Goal: Transaction & Acquisition: Purchase product/service

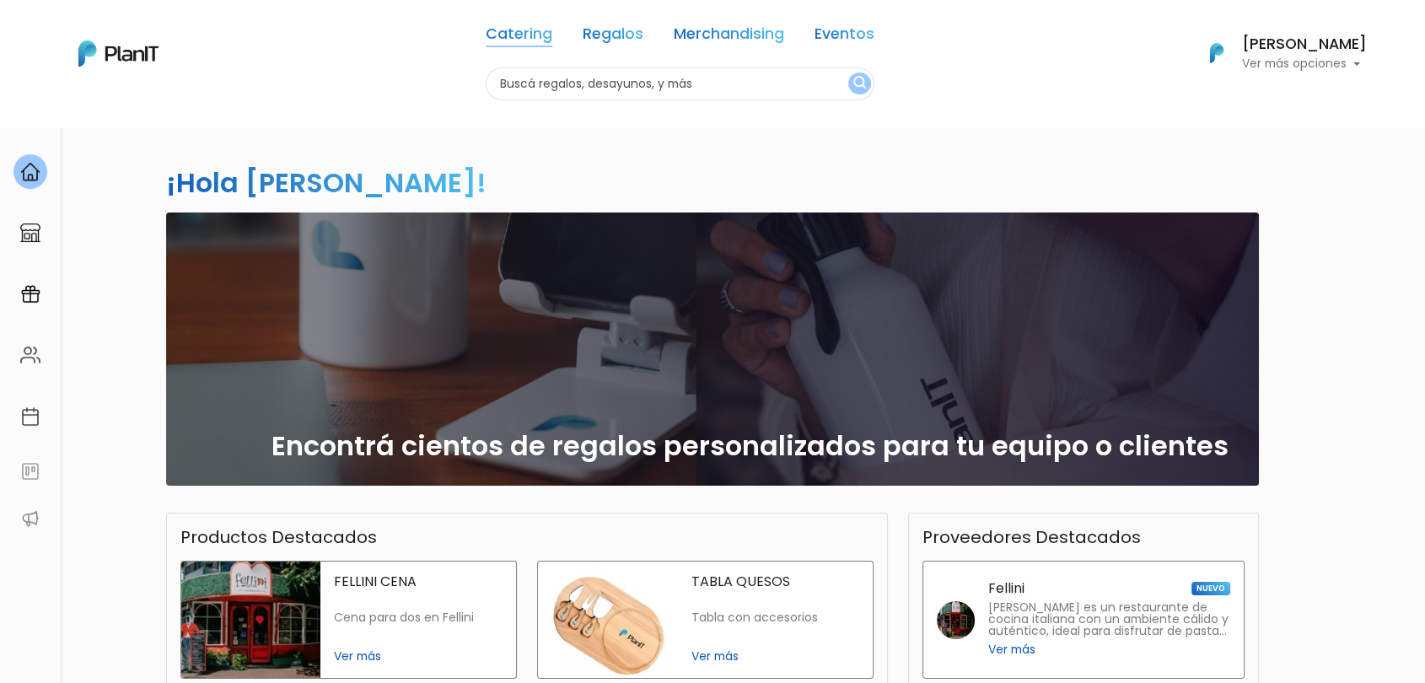
click at [517, 38] on link "Catering" at bounding box center [519, 37] width 67 height 20
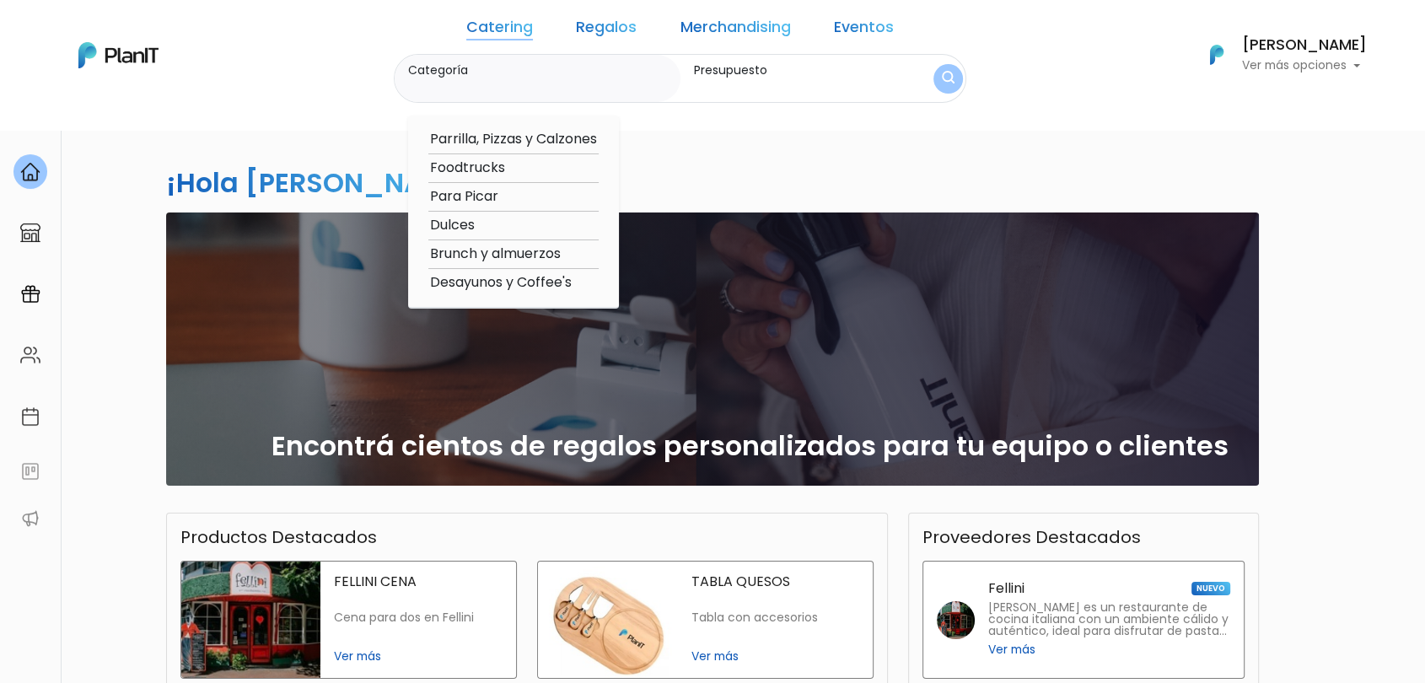
click at [614, 33] on link "Regalos" at bounding box center [606, 30] width 61 height 20
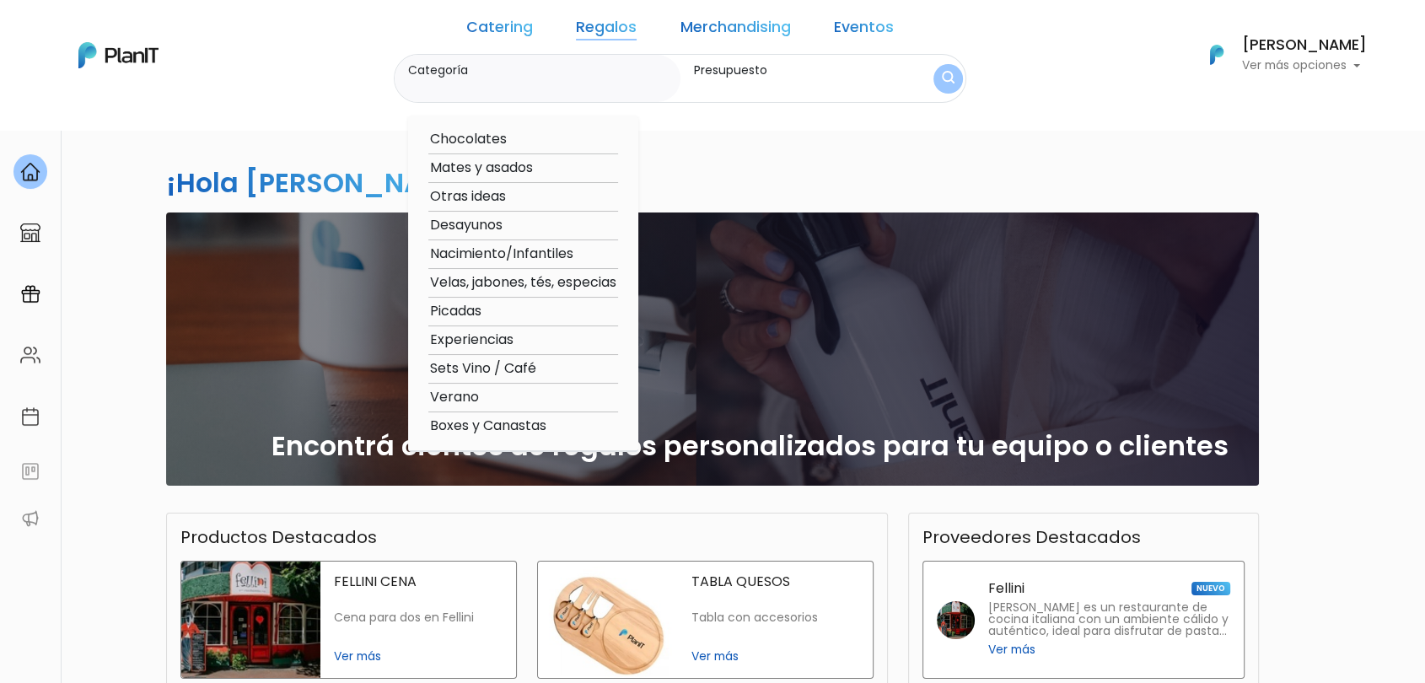
click at [764, 126] on nav "Catering Regalos Merchandising Eventos Catering Regalos Merchandising Eventos C…" at bounding box center [712, 65] width 1425 height 130
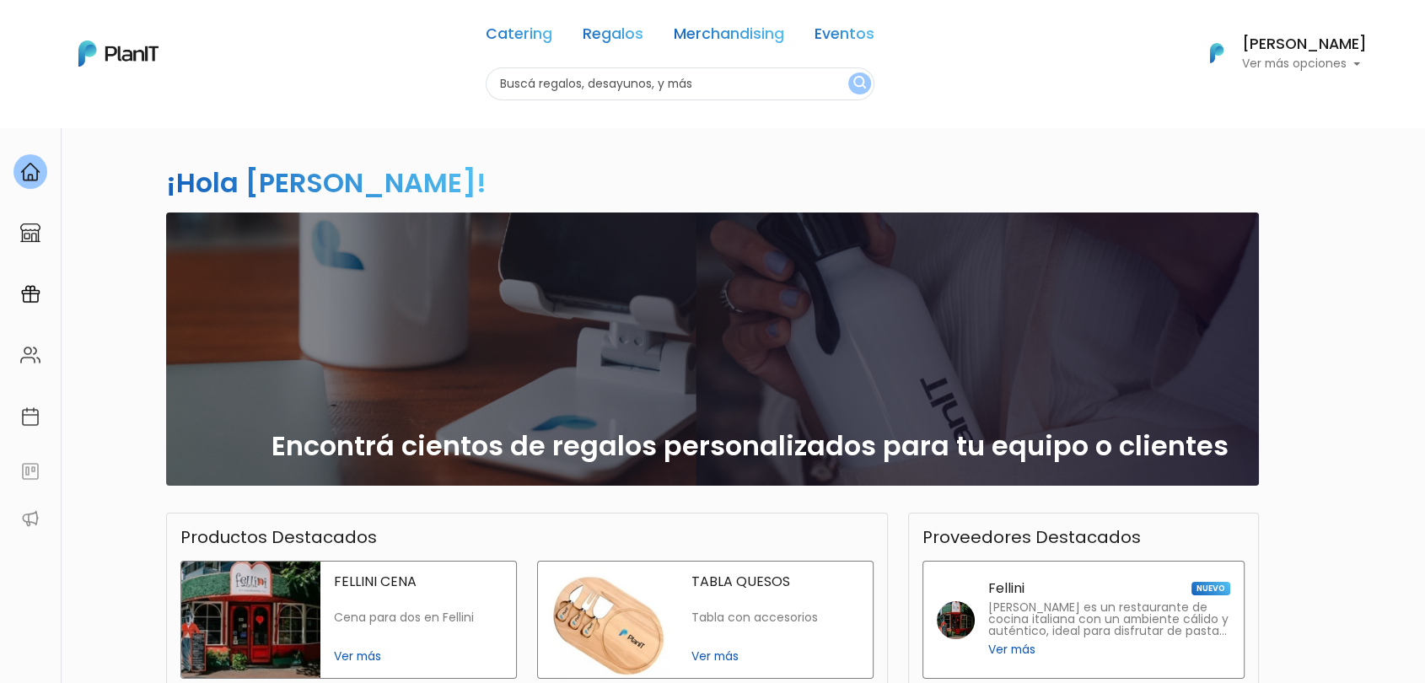
click at [748, 54] on div "Catering Regalos Merchandising Eventos" at bounding box center [680, 37] width 389 height 61
click at [735, 37] on link "Merchandising" at bounding box center [729, 37] width 110 height 20
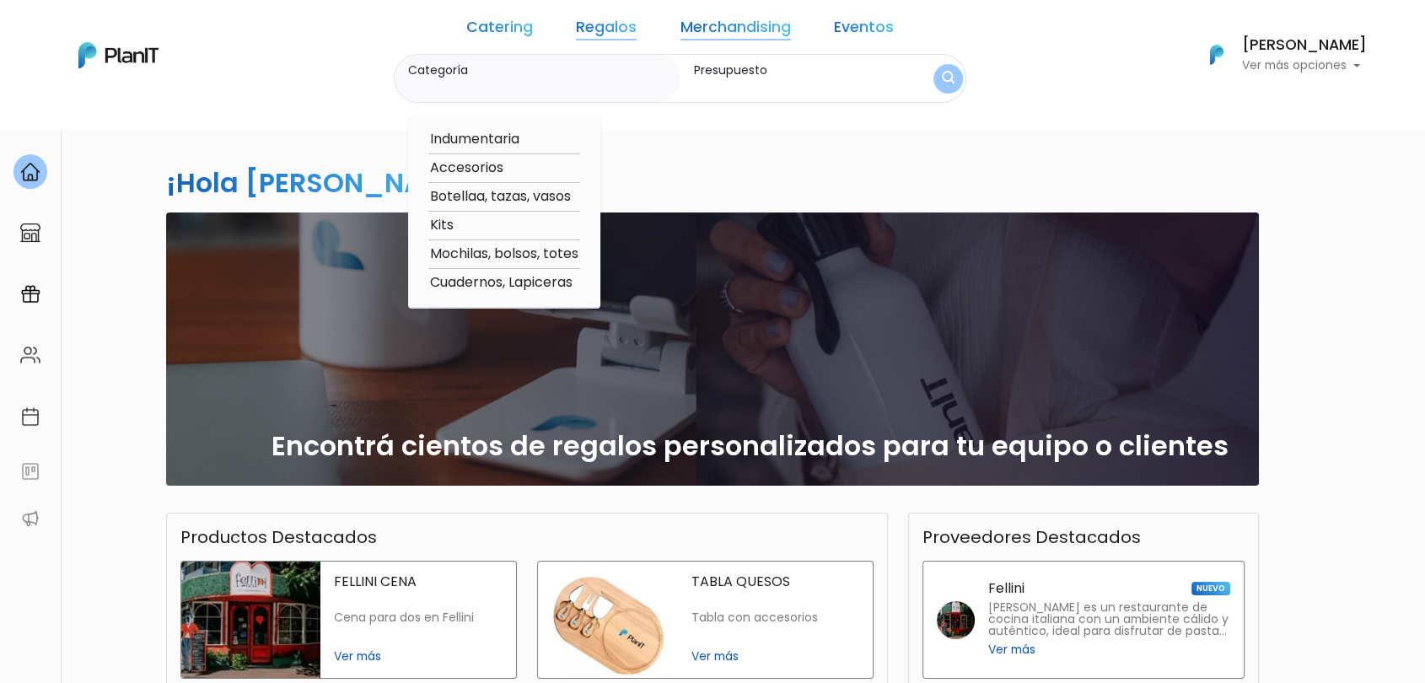
click at [600, 34] on link "Regalos" at bounding box center [606, 30] width 61 height 20
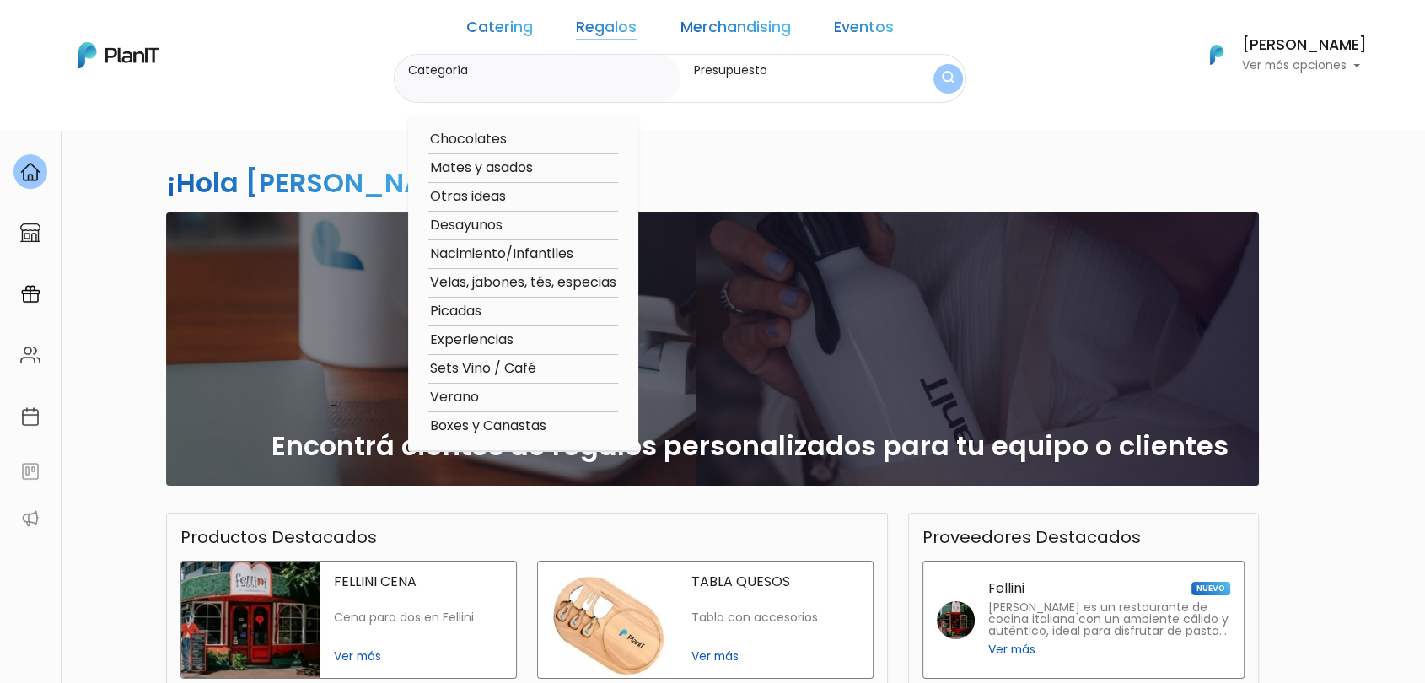
click at [703, 35] on link "Merchandising" at bounding box center [735, 30] width 110 height 20
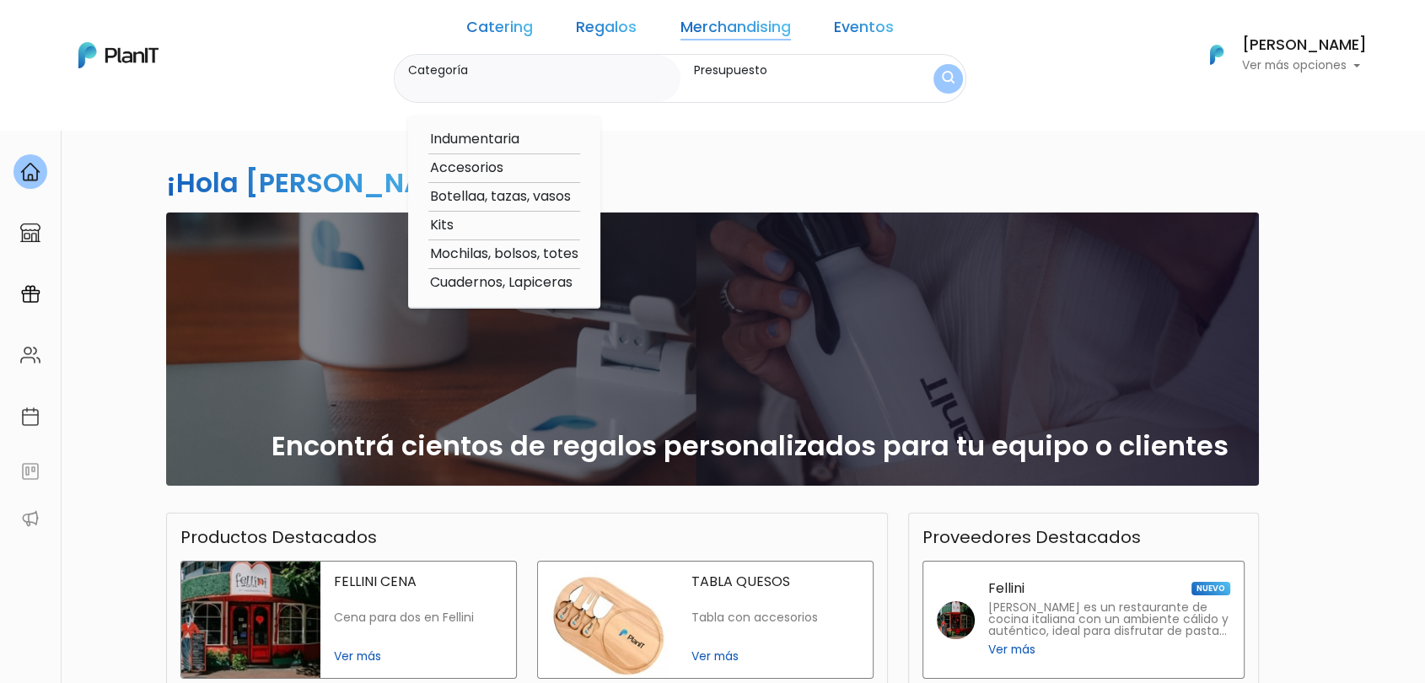
click at [482, 222] on option "Kits" at bounding box center [504, 225] width 152 height 21
type input "Kits"
type input "$0 - $1000"
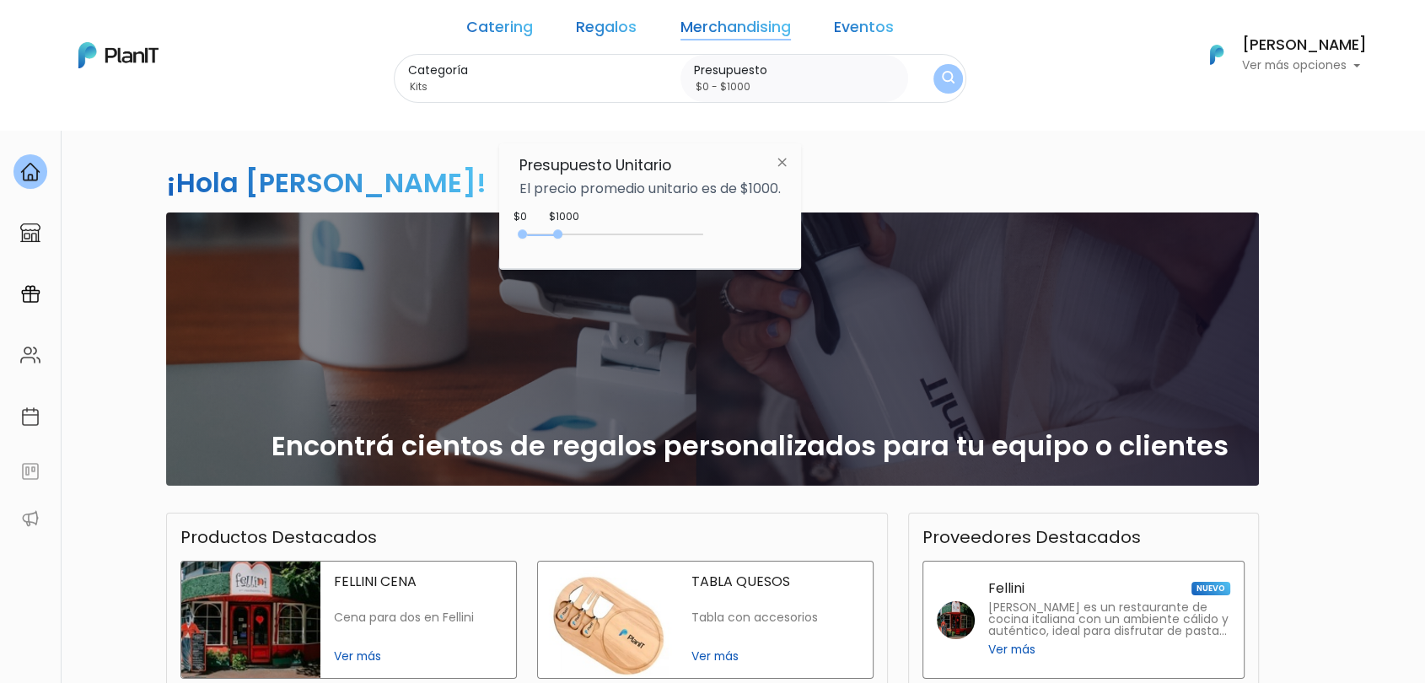
click at [623, 237] on div "0 : 1000 0 1000" at bounding box center [614, 237] width 177 height 17
click at [942, 71] on img "submit" at bounding box center [948, 79] width 13 height 16
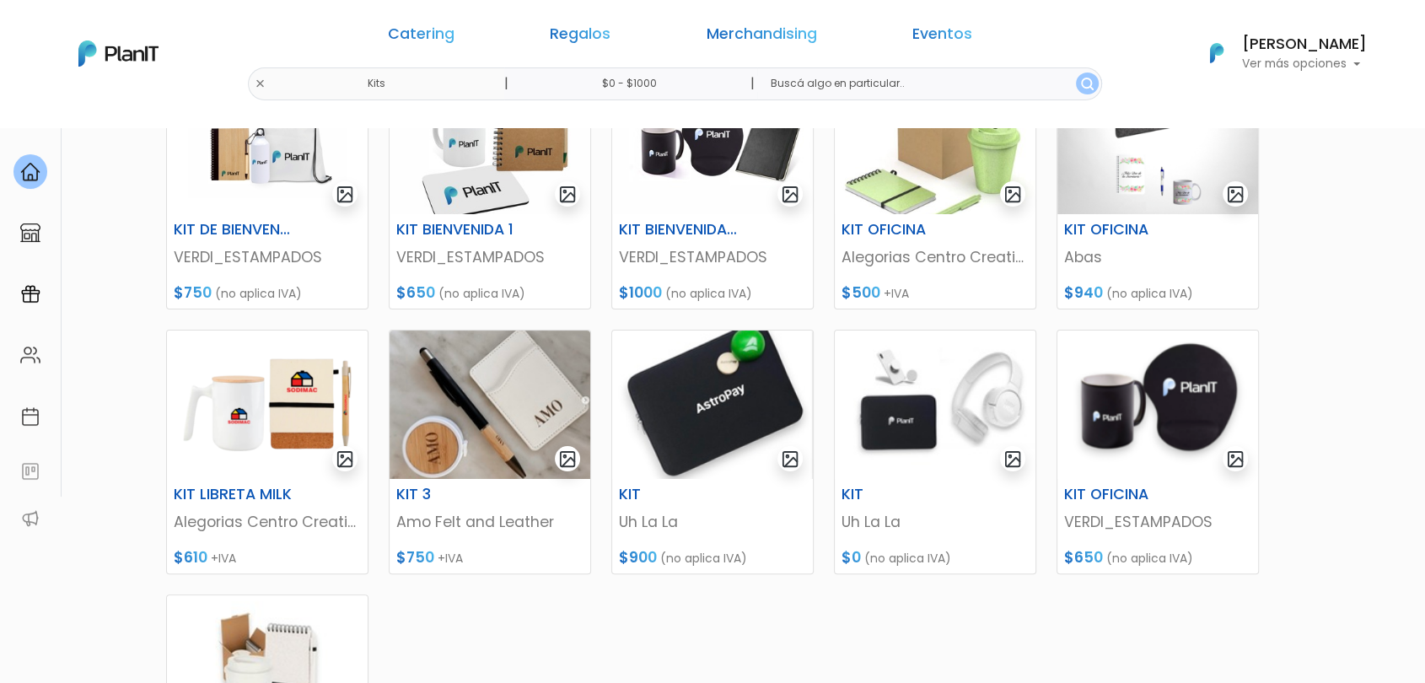
scroll to position [318, 0]
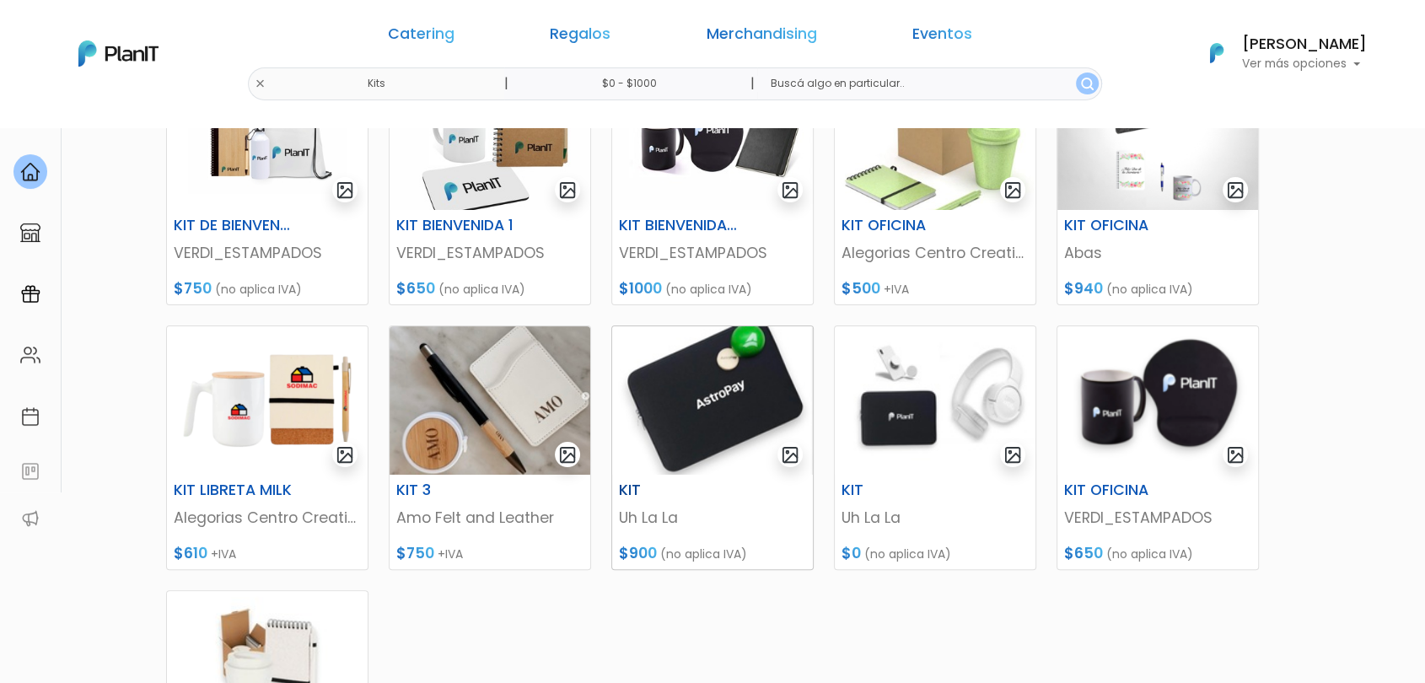
click at [700, 395] on img at bounding box center [712, 400] width 201 height 148
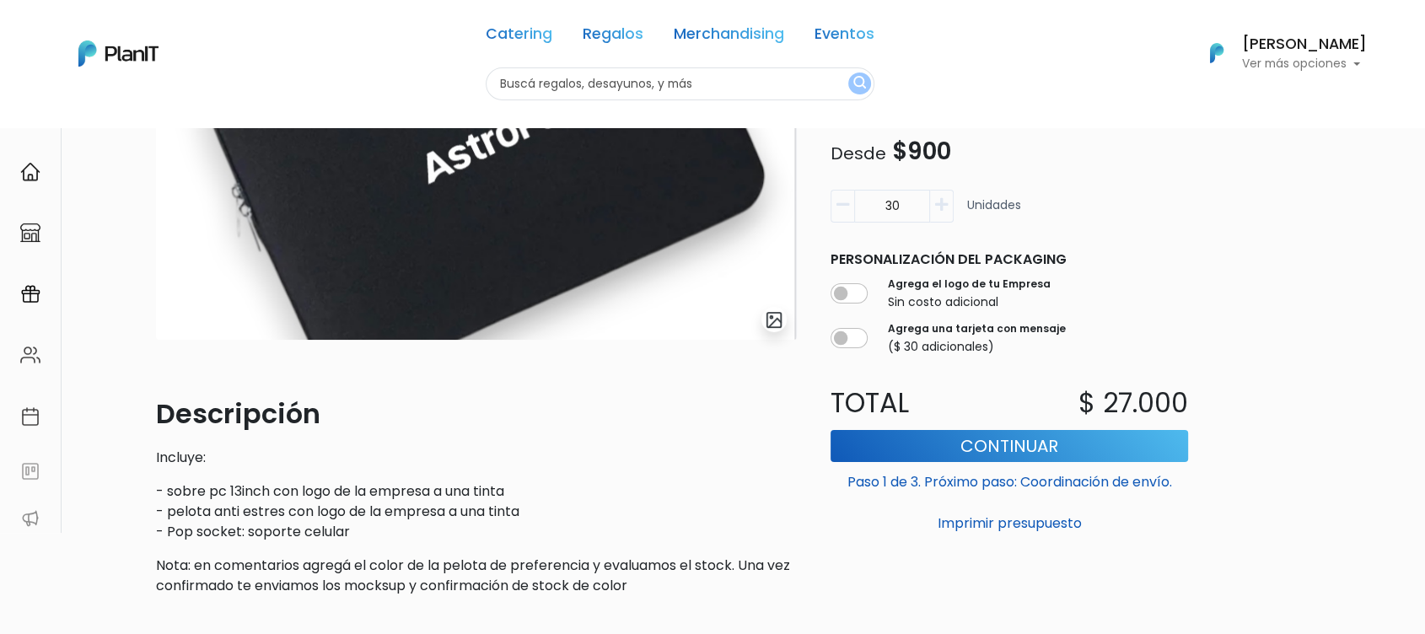
scroll to position [239, 0]
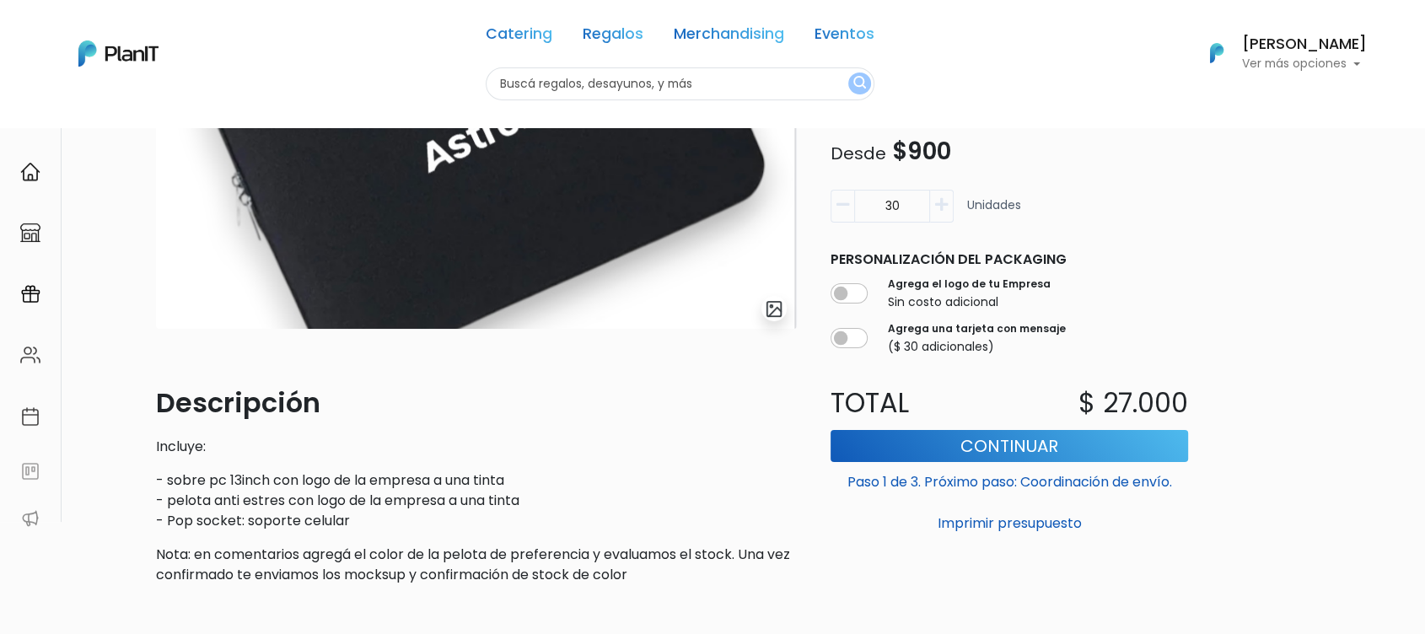
click at [833, 252] on form "30 Unidades Personalización del packaging Agrega el logo de tu Empresa Sin cost…" at bounding box center [1009, 360] width 378 height 355
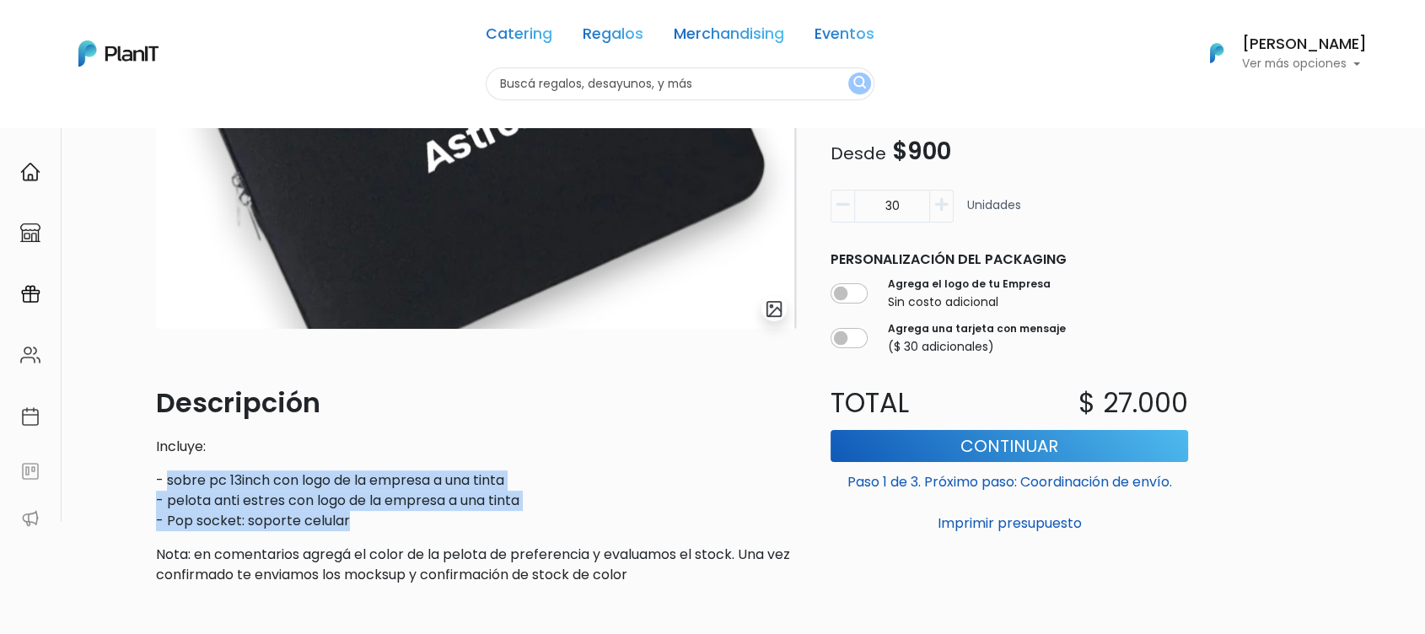
drag, startPoint x: 169, startPoint y: 481, endPoint x: 470, endPoint y: 513, distance: 302.8
click at [470, 513] on p "- sobre pc 13inch con logo de la empresa a una tinta - pelota anti estres con l…" at bounding box center [476, 500] width 641 height 61
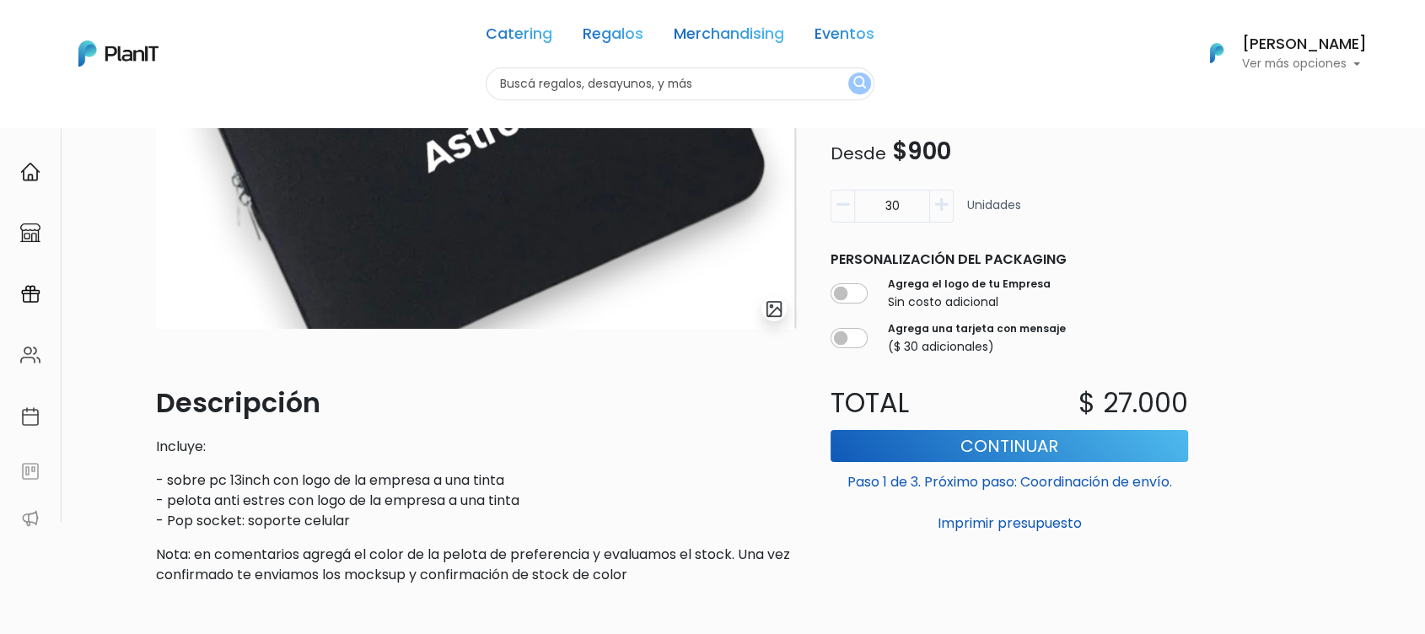
click at [894, 201] on input "30" at bounding box center [892, 206] width 76 height 33
drag, startPoint x: 894, startPoint y: 201, endPoint x: 885, endPoint y: 205, distance: 9.4
click at [885, 205] on input "30" at bounding box center [892, 206] width 76 height 33
click at [841, 205] on icon "button" at bounding box center [842, 204] width 13 height 15
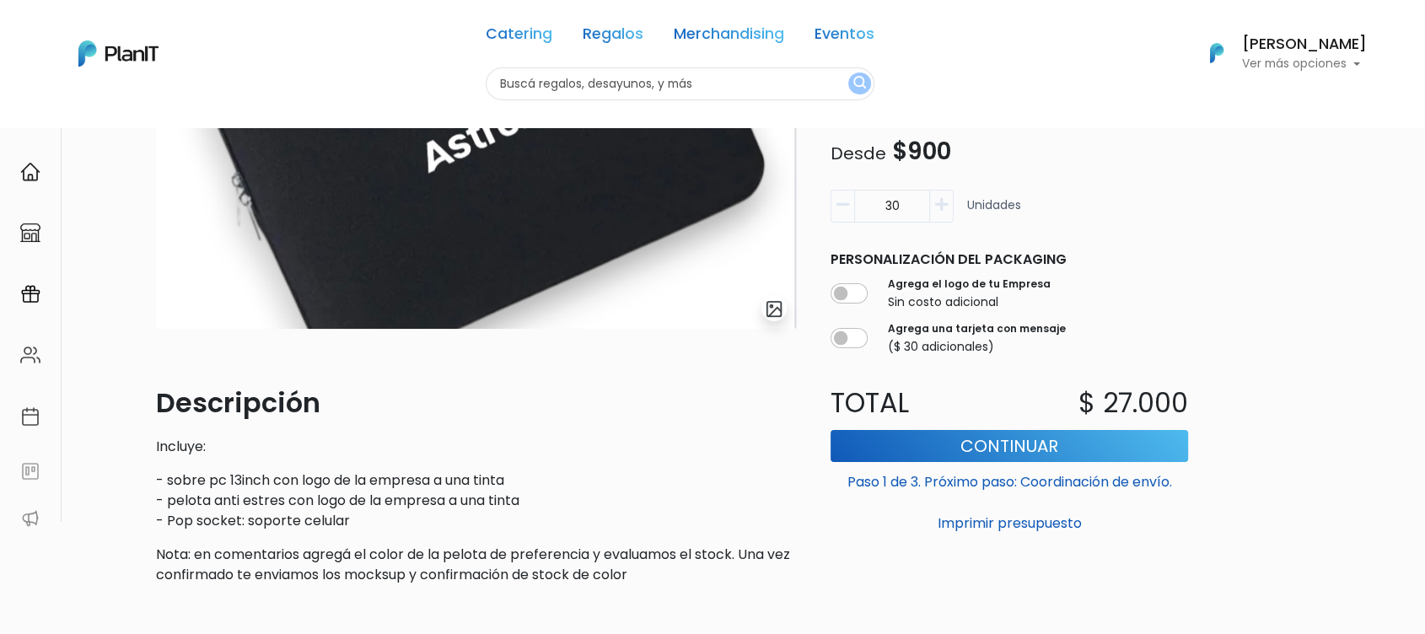
click at [841, 205] on icon "button" at bounding box center [842, 204] width 13 height 15
click at [906, 222] on input "30" at bounding box center [892, 206] width 76 height 33
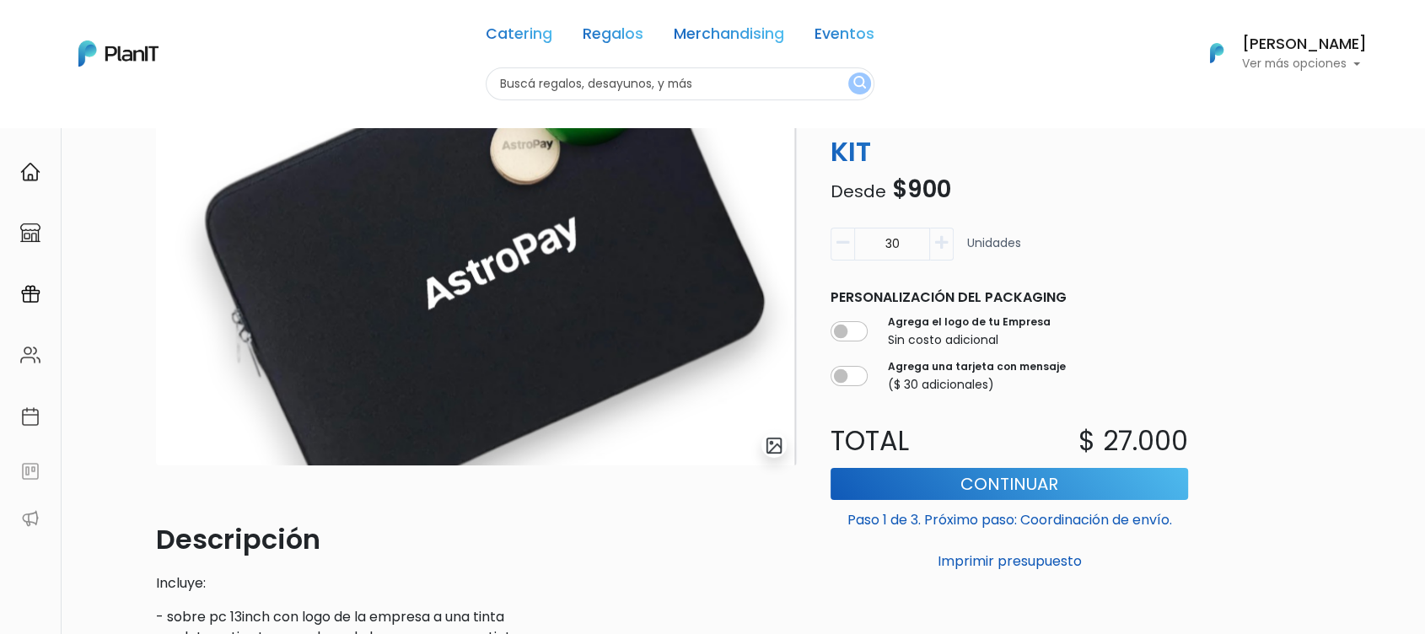
scroll to position [105, 0]
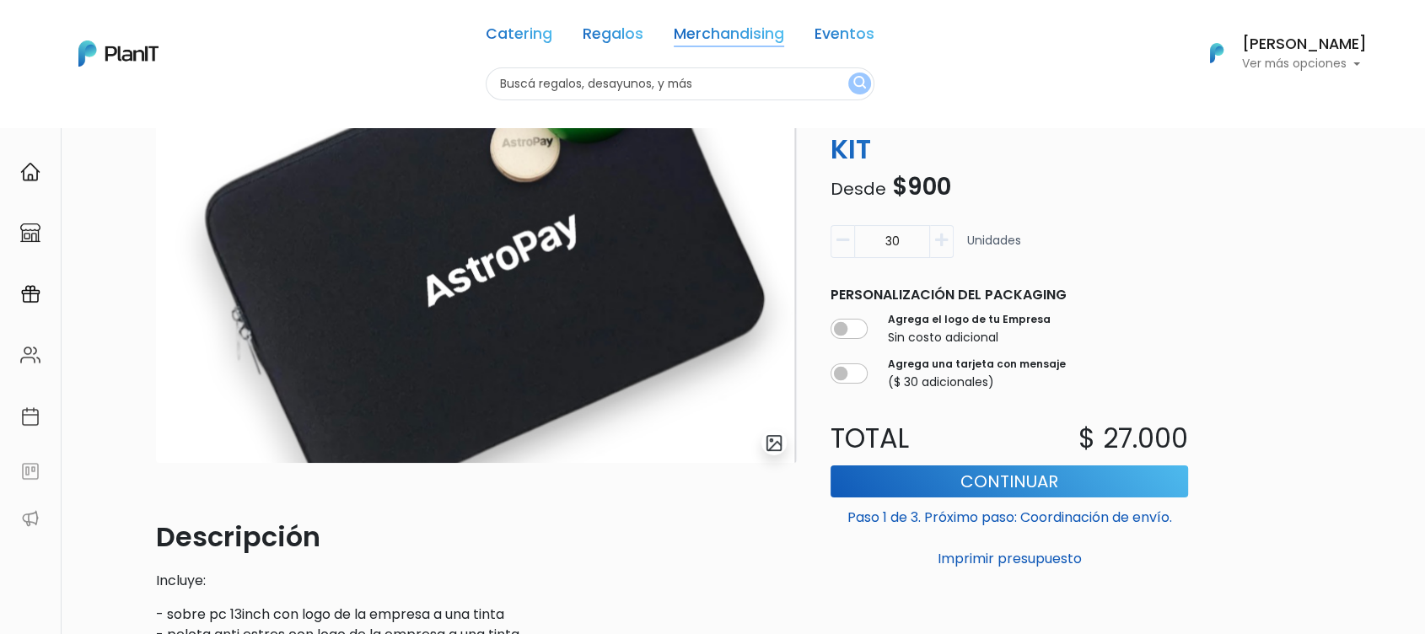
click at [703, 38] on link "Merchandising" at bounding box center [729, 37] width 110 height 20
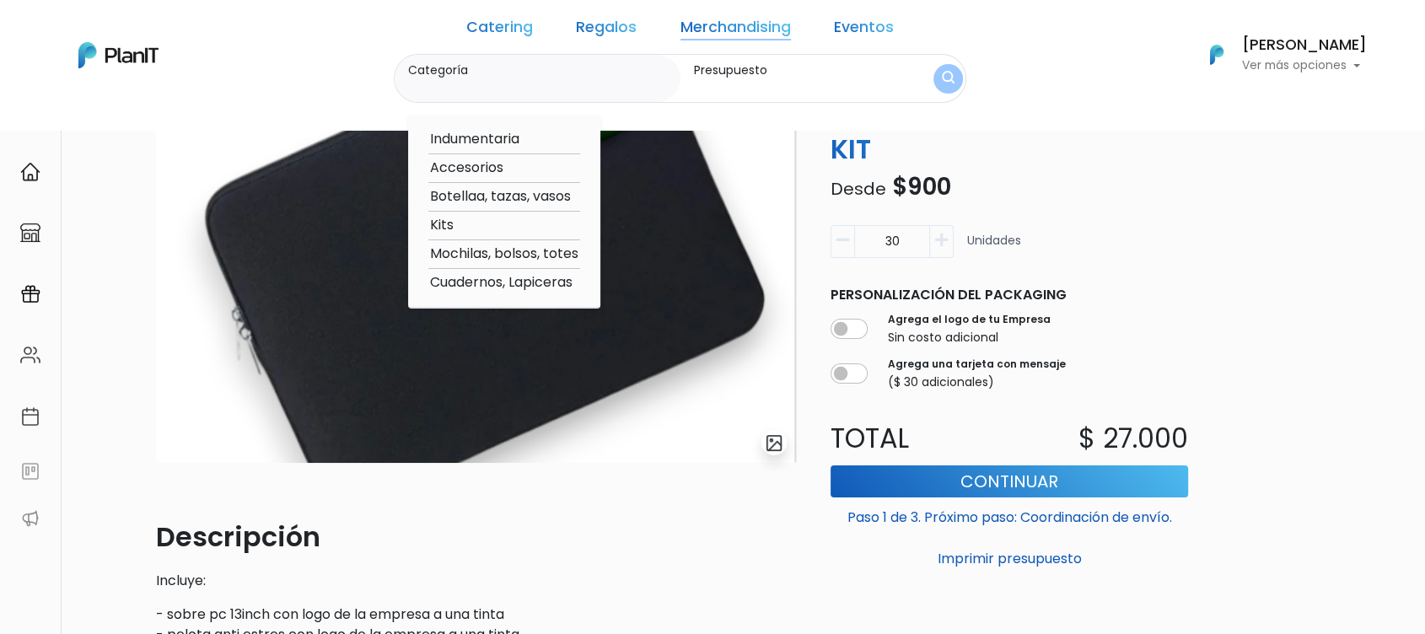
click at [477, 226] on option "Kits" at bounding box center [504, 225] width 152 height 21
type input "Kits"
type input "$0 - $1000"
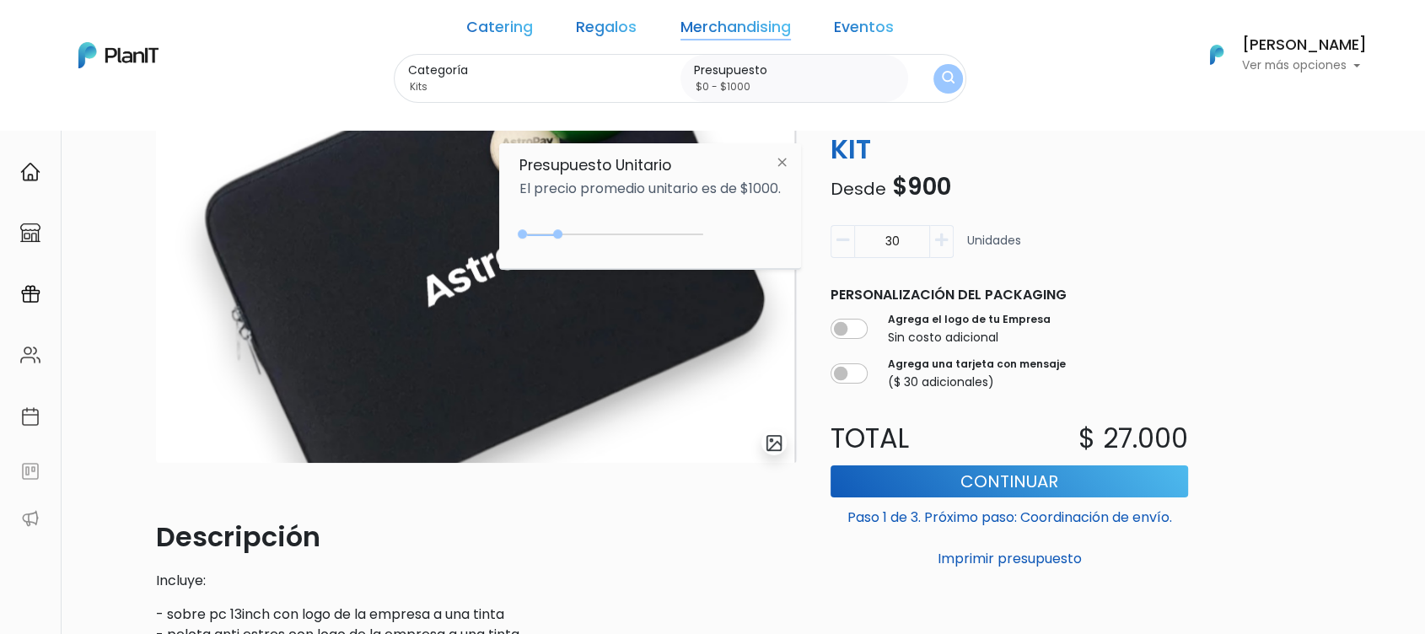
click at [598, 224] on div "$1000 $0 0 : 1000 0 1000 0,1000" at bounding box center [649, 238] width 261 height 34
click at [594, 229] on div "0 : 1000 0 1000" at bounding box center [614, 237] width 177 height 17
click at [942, 81] on img "submit" at bounding box center [948, 79] width 13 height 16
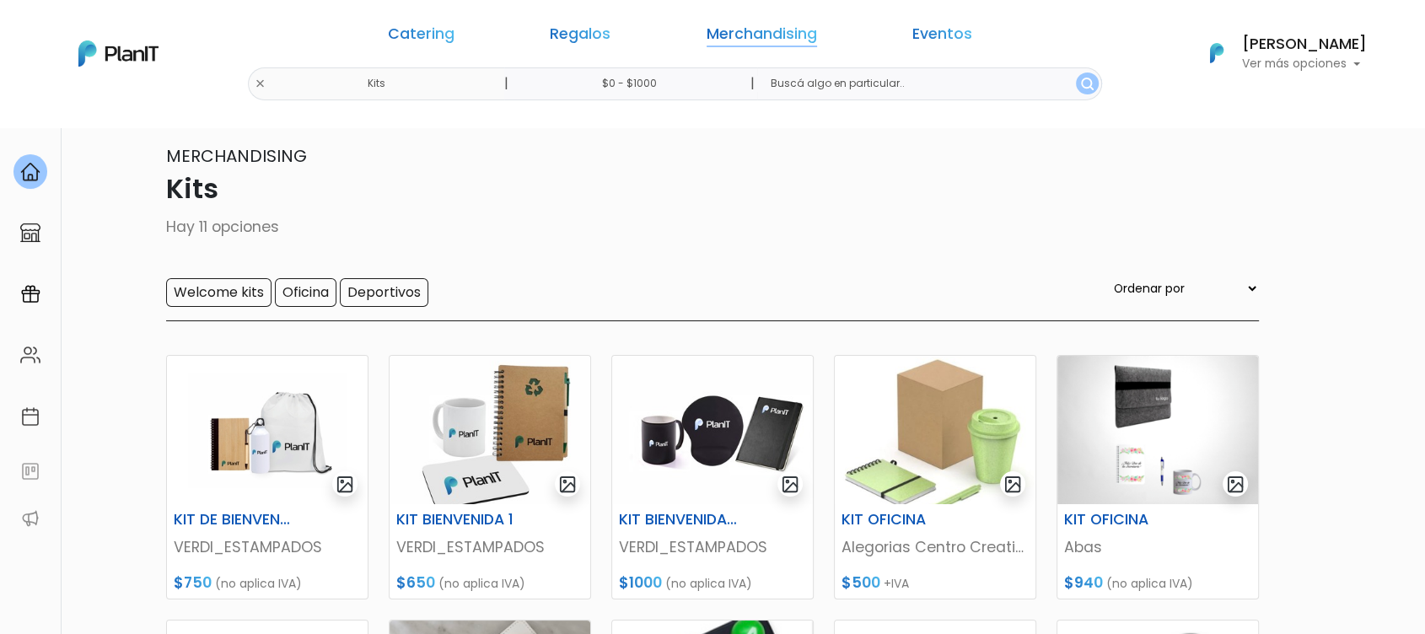
click at [707, 35] on link "Merchandising" at bounding box center [762, 37] width 110 height 20
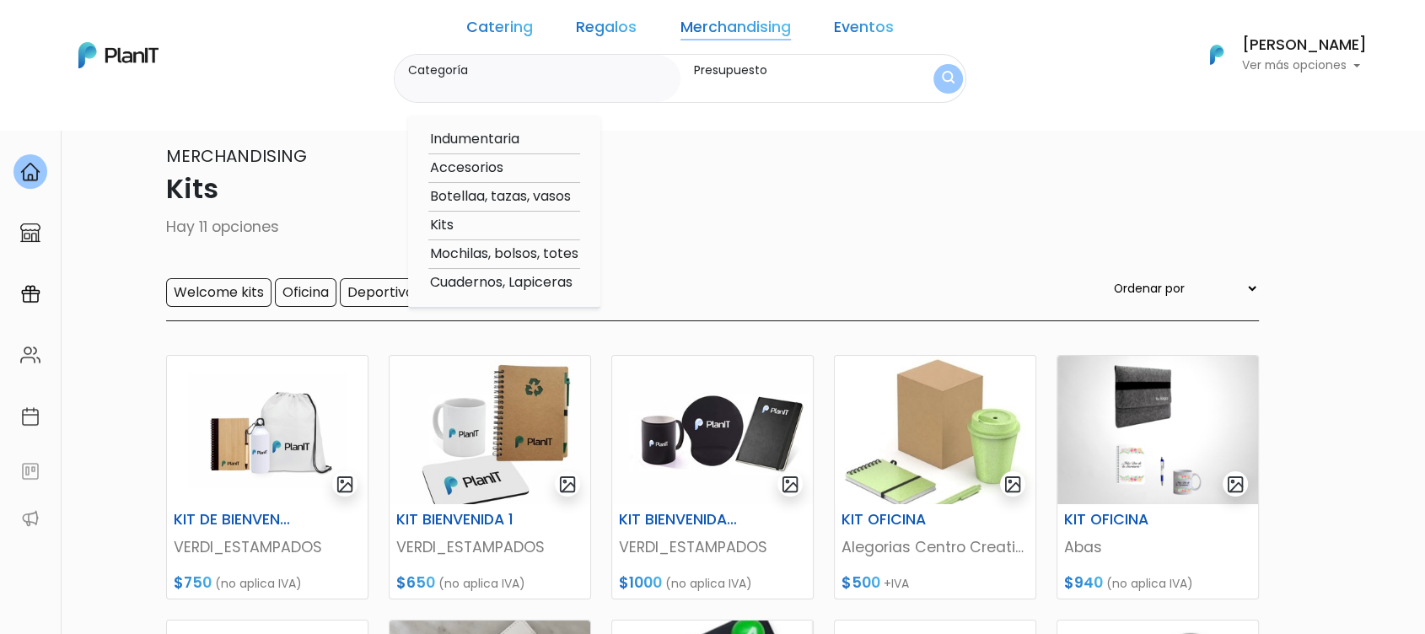
click at [499, 221] on option "Kits" at bounding box center [504, 225] width 152 height 21
type input "Kits"
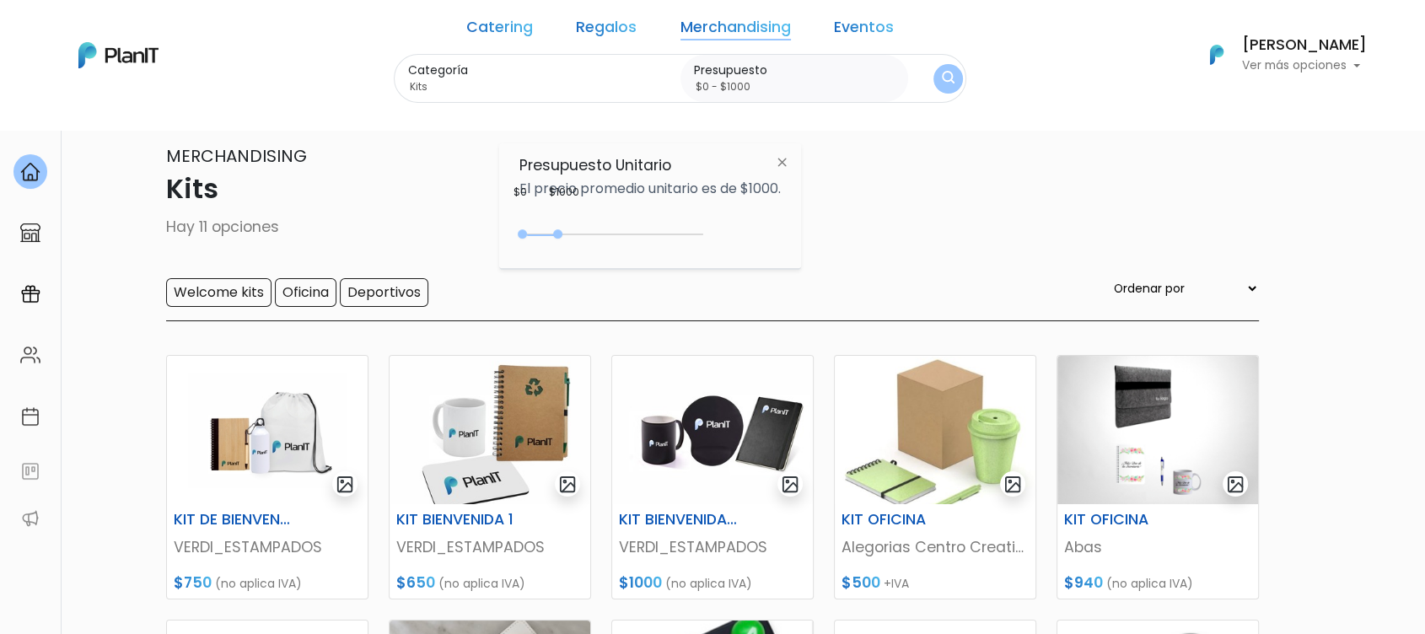
click at [684, 224] on div "$1000 $0 0 : 1000 0 1000 0,1000" at bounding box center [649, 238] width 261 height 34
click at [680, 229] on div "0 : 1000 0 1000" at bounding box center [614, 237] width 177 height 17
drag, startPoint x: 680, startPoint y: 229, endPoint x: 771, endPoint y: 215, distance: 92.2
click at [771, 215] on div "Presupuesto Unitario El precio promedio unitario es de $1000. +$5000 $0 0 : 500…" at bounding box center [650, 206] width 302 height 126
type input "$0 - Más de $5000"
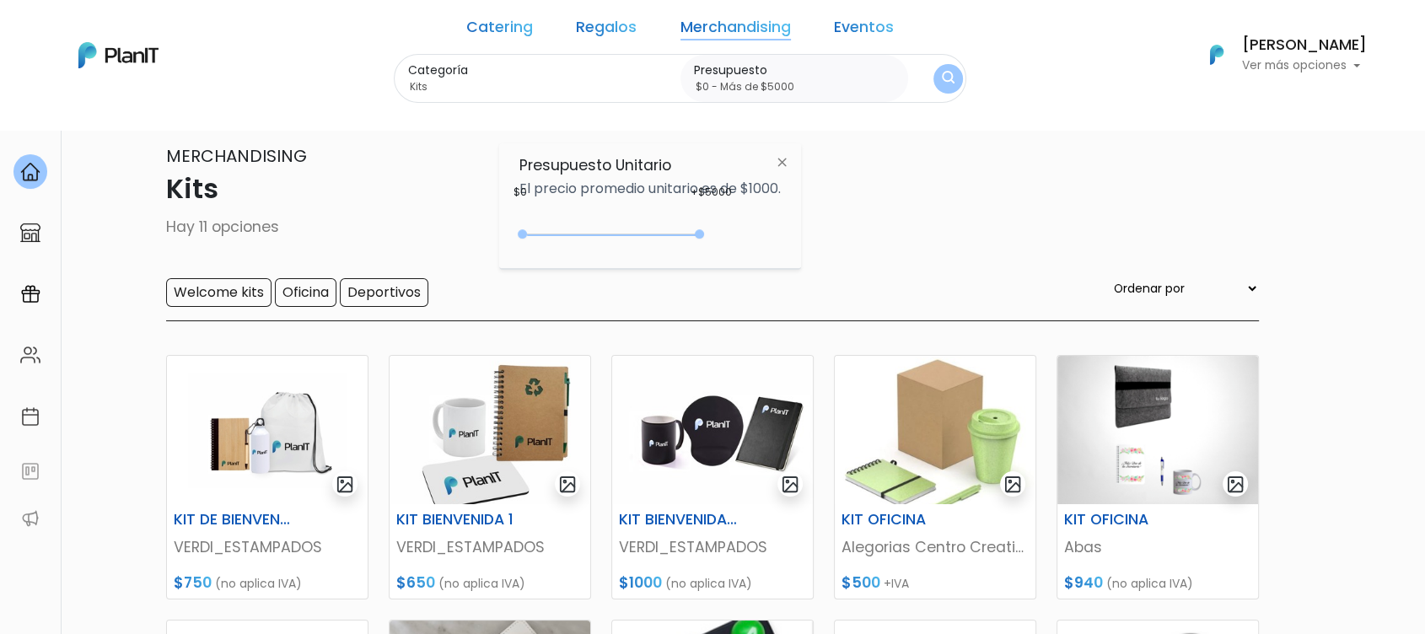
click at [897, 84] on div "Categoría Kits Indumentaria Accesorios Botellaa, tazas, vasos Kits Mochilas, bo…" at bounding box center [680, 79] width 572 height 50
click at [942, 83] on img "submit" at bounding box center [948, 79] width 13 height 16
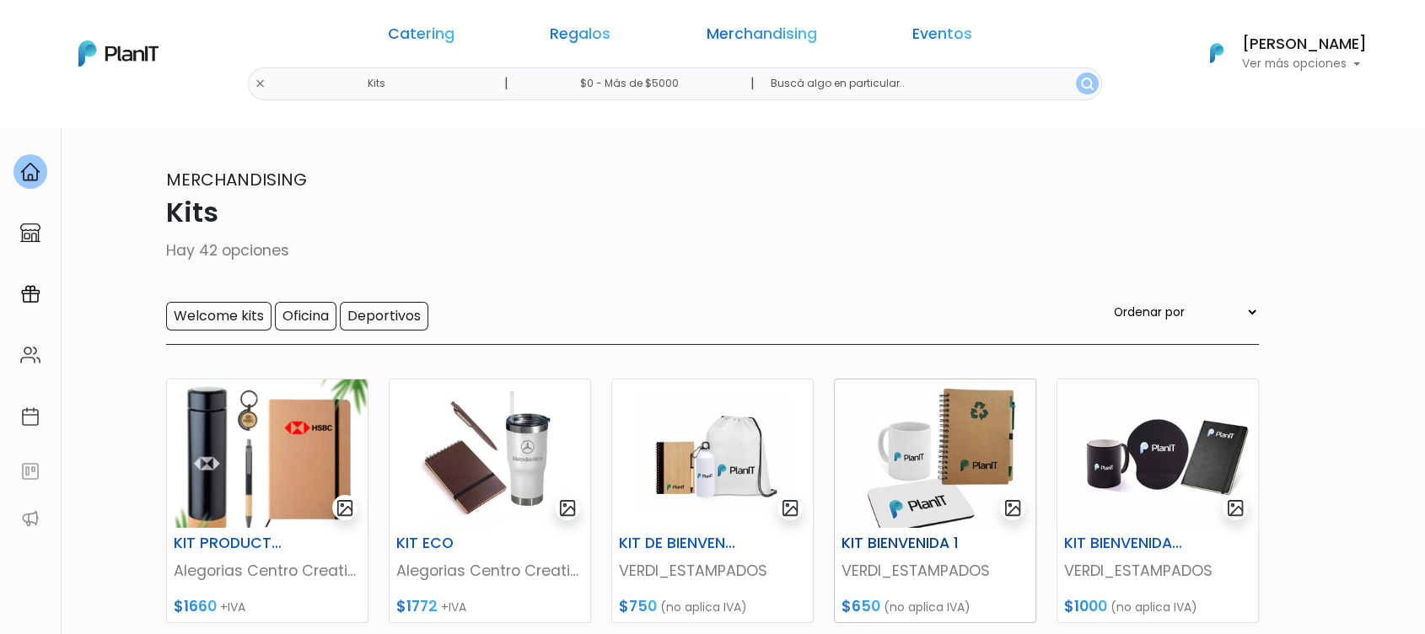
scroll to position [151, 0]
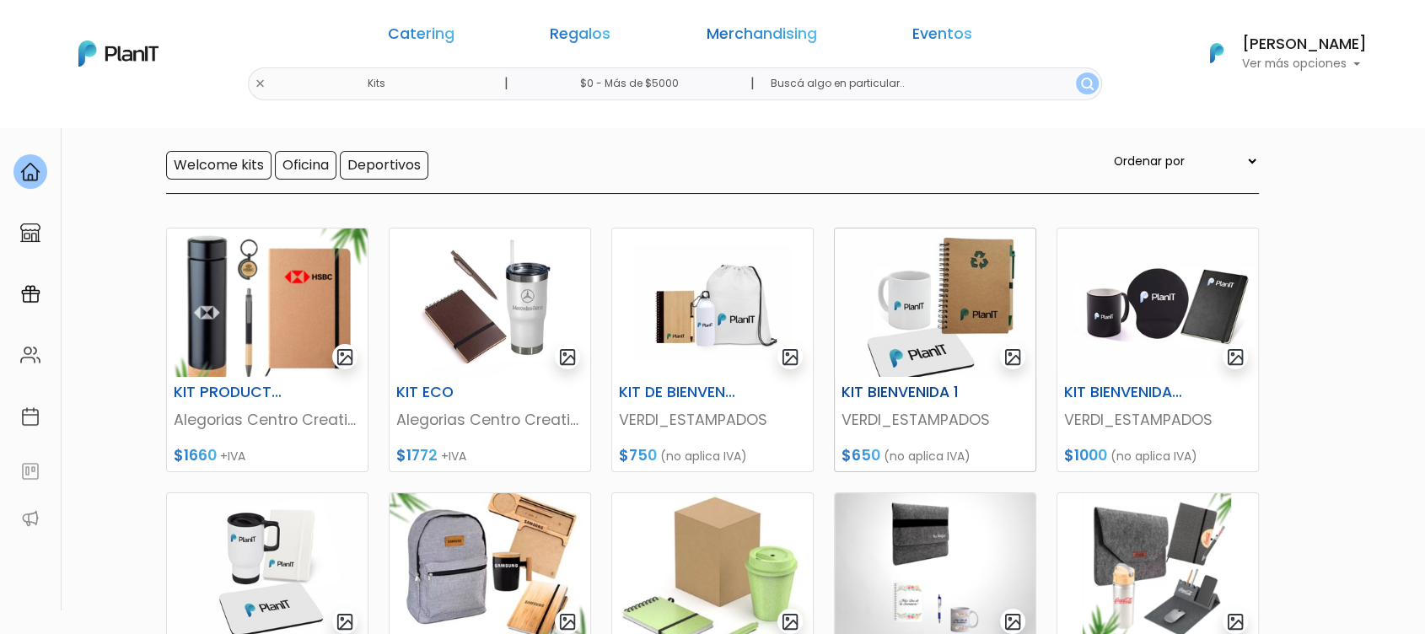
click at [877, 288] on img at bounding box center [935, 302] width 201 height 148
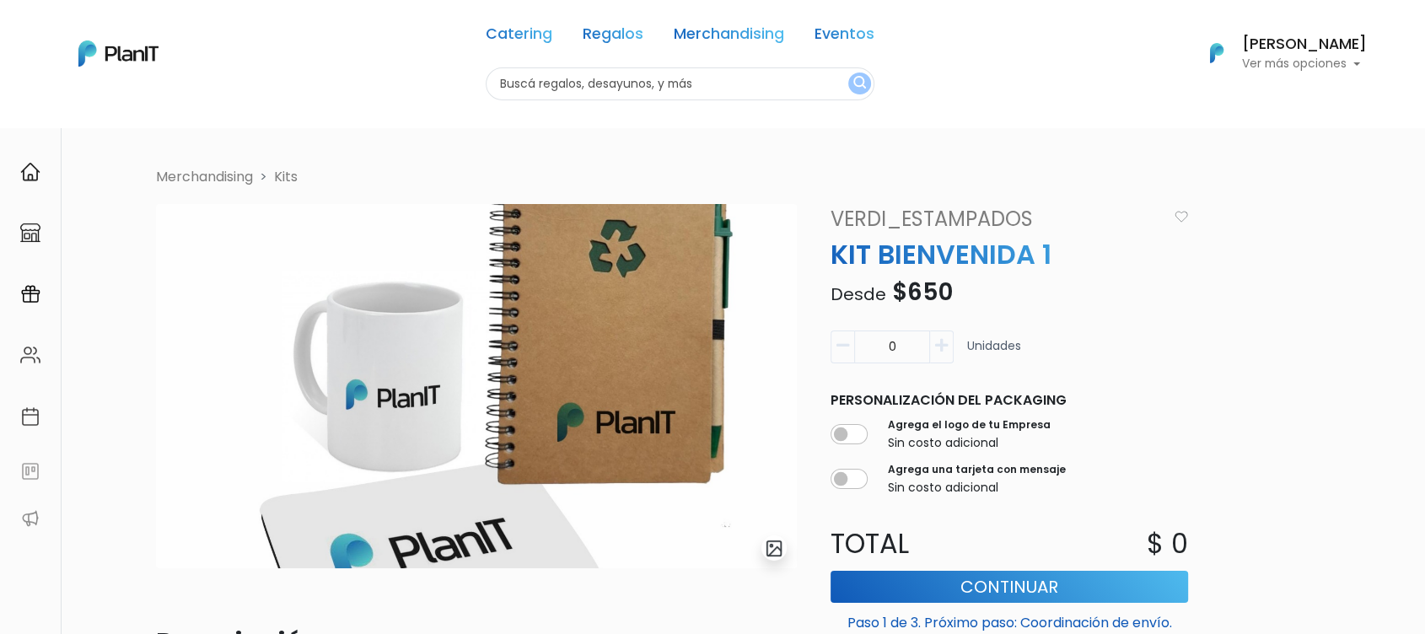
click at [952, 348] on button "button" at bounding box center [942, 347] width 24 height 33
type input "1"
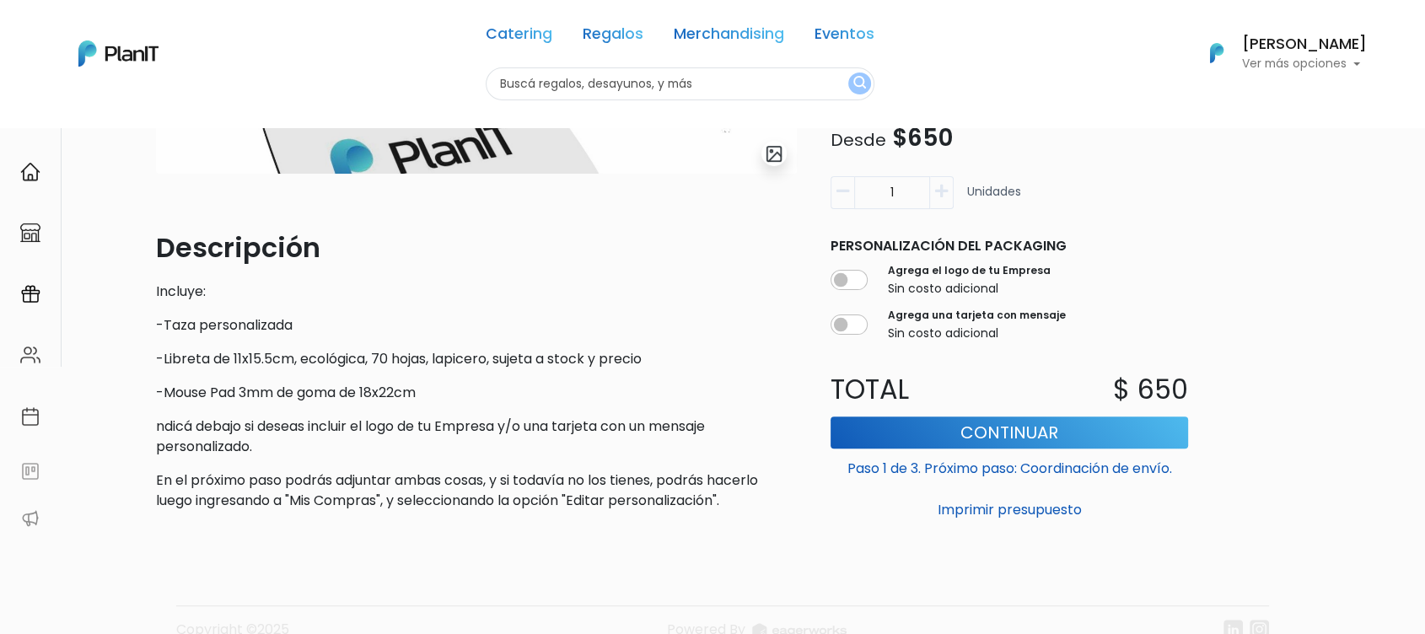
scroll to position [379, 0]
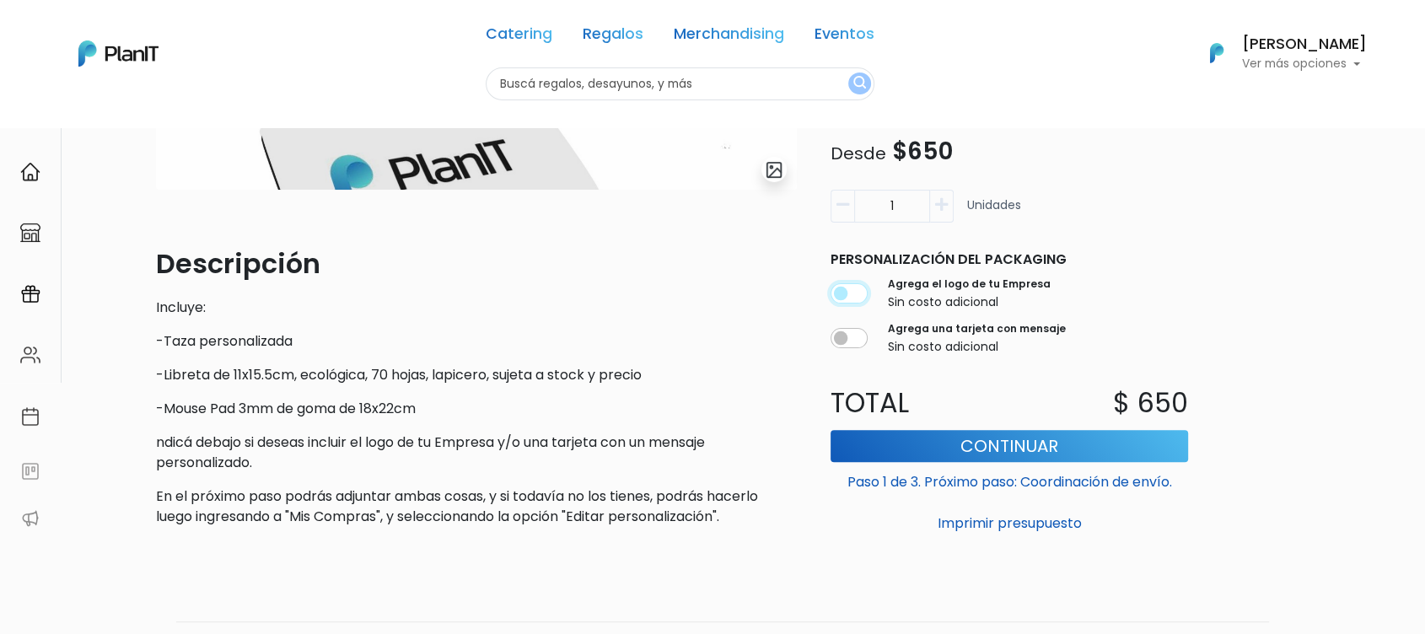
click at [859, 288] on input "checkbox" at bounding box center [848, 294] width 37 height 20
checkbox input "true"
click at [603, 29] on link "Regalos" at bounding box center [613, 37] width 61 height 20
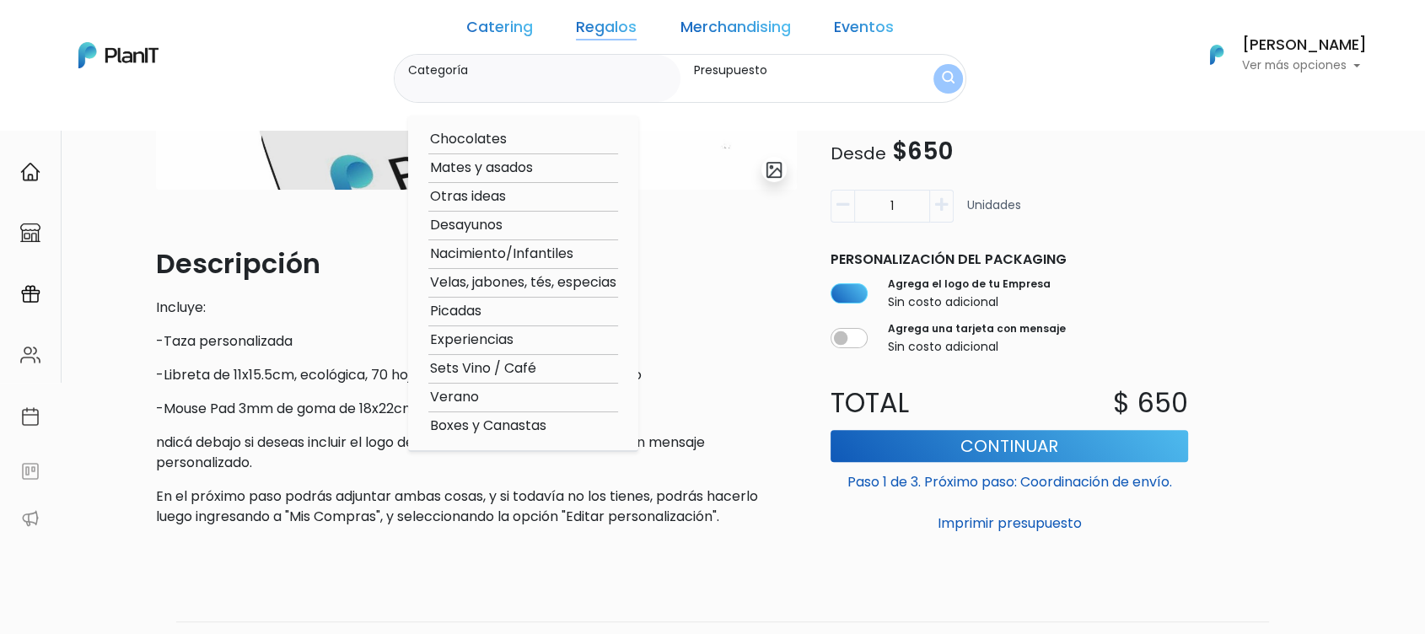
click at [526, 226] on option "Desayunos" at bounding box center [523, 225] width 190 height 21
type input "Desayunos"
type input "$0 - $1000"
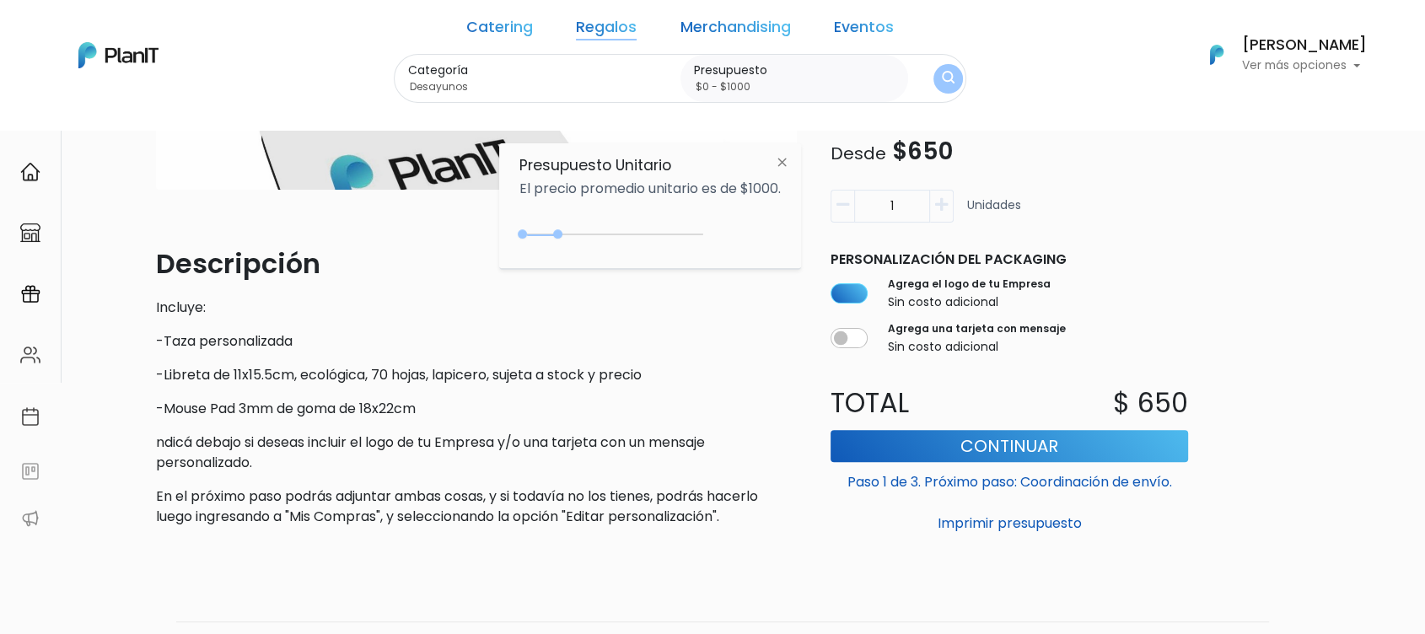
click at [651, 223] on div "$1000 $0 0 : 1000 0 1000 0,1000" at bounding box center [649, 238] width 261 height 34
click at [651, 234] on div "0 : 1000 0 1000" at bounding box center [614, 237] width 177 height 17
click at [942, 87] on img "submit" at bounding box center [948, 79] width 13 height 16
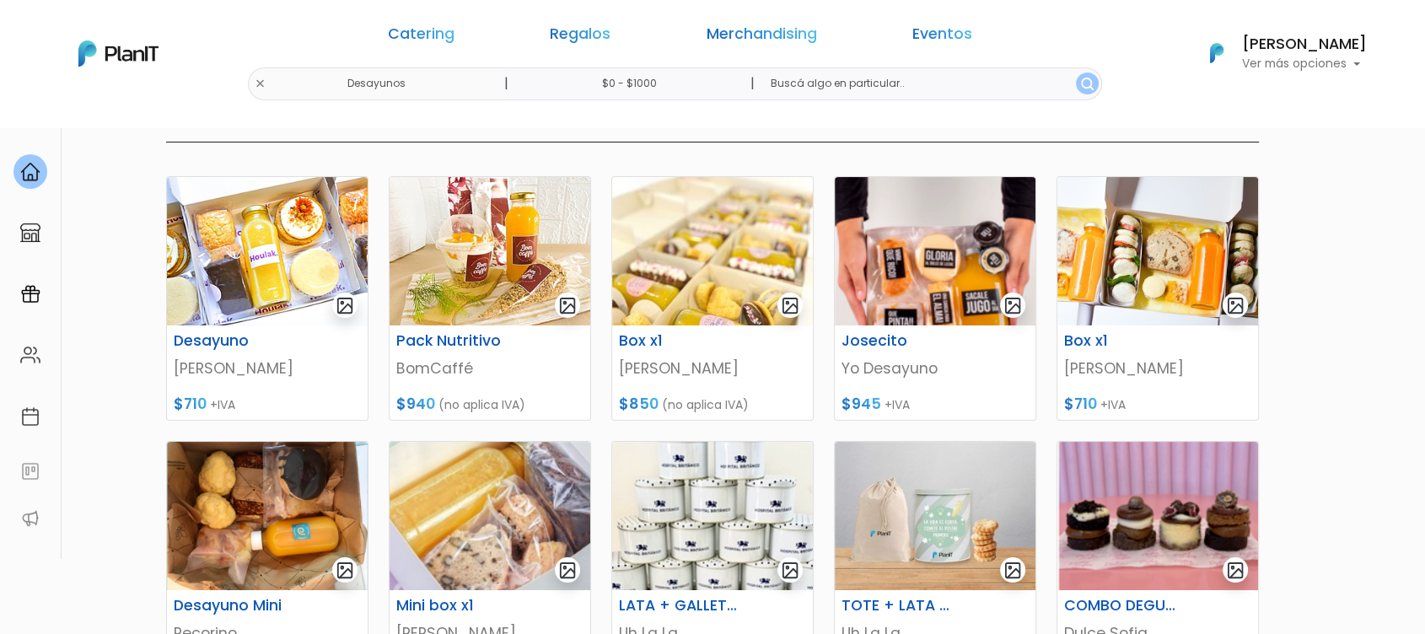
scroll to position [219, 0]
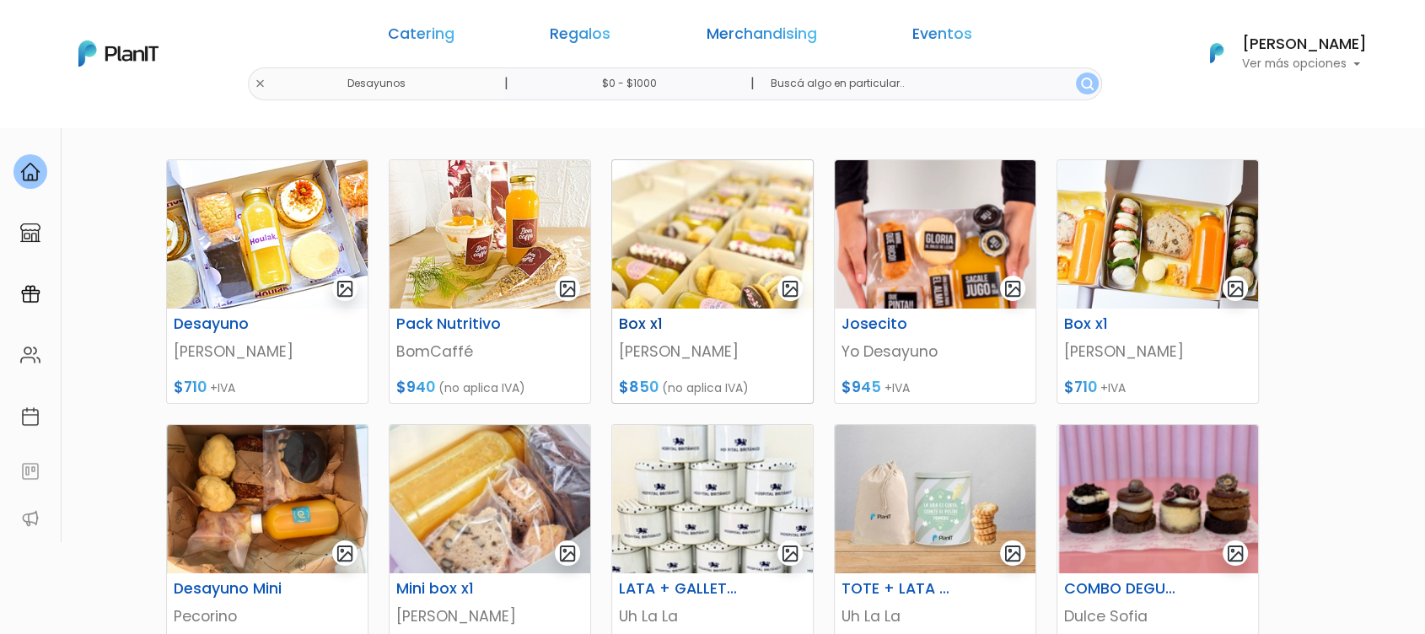
click at [684, 276] on img at bounding box center [712, 234] width 201 height 148
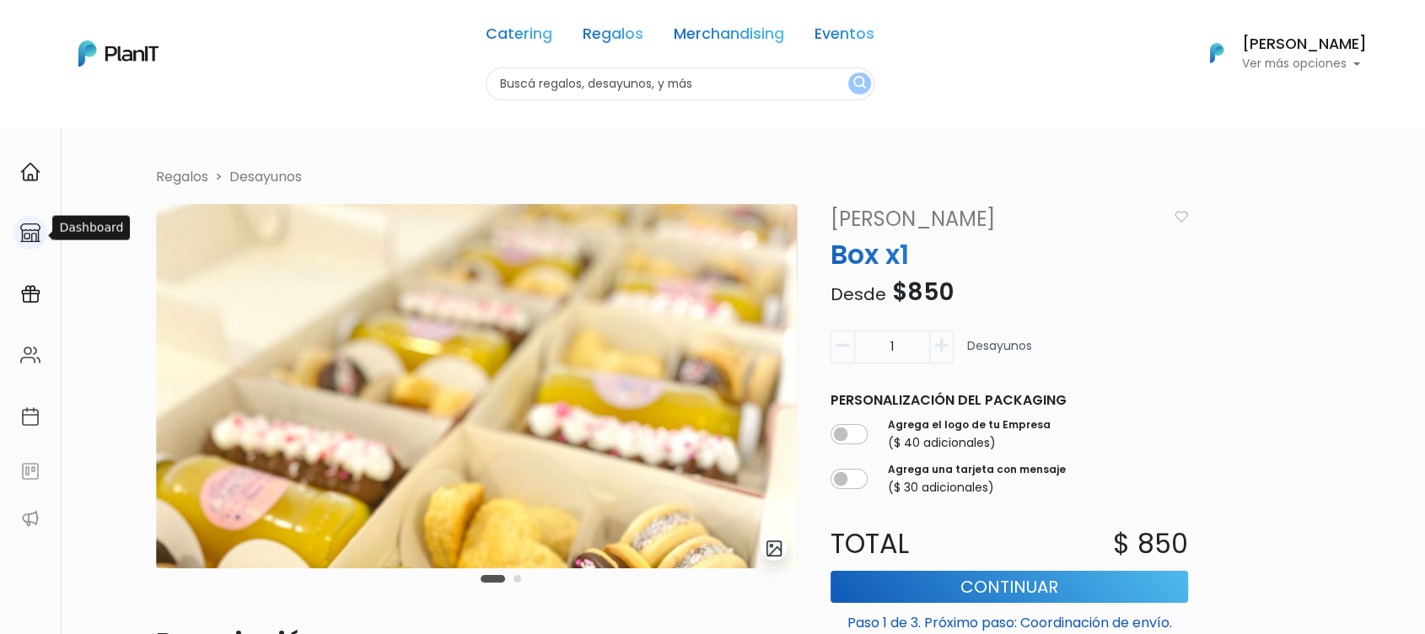
click at [28, 225] on img at bounding box center [30, 233] width 20 height 20
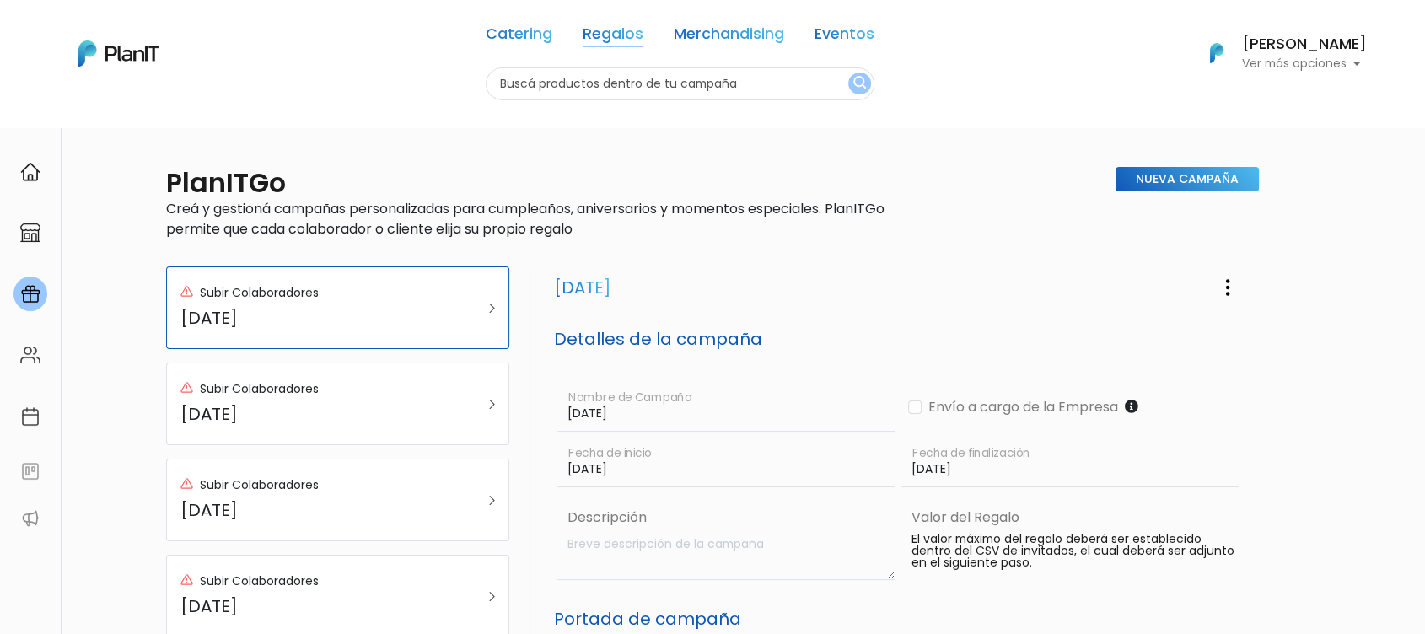
click at [624, 37] on link "Regalos" at bounding box center [613, 37] width 61 height 20
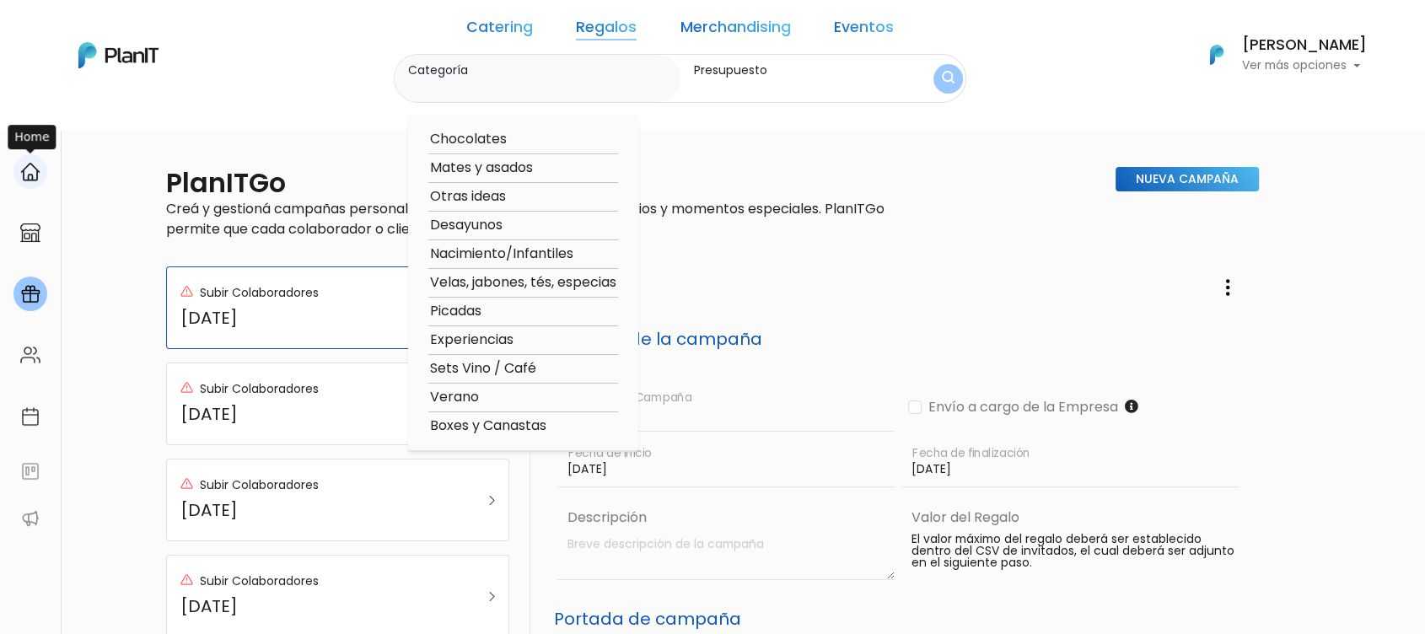
click at [35, 169] on img at bounding box center [30, 172] width 20 height 20
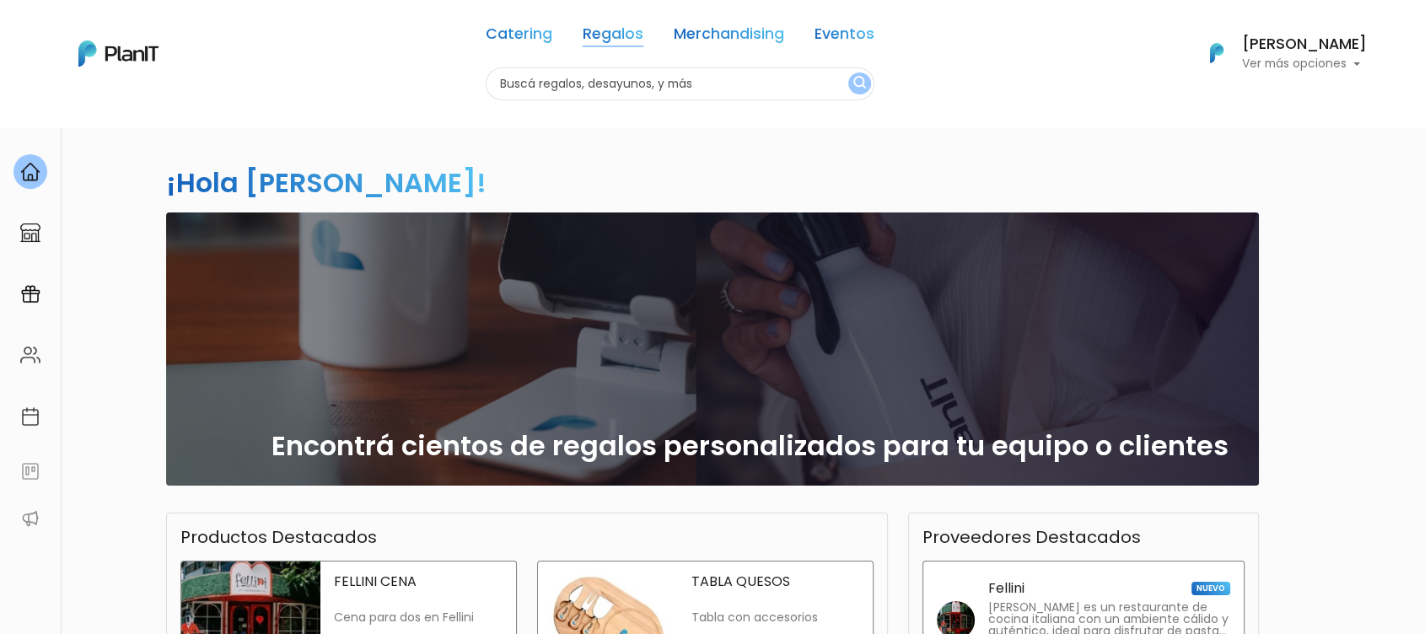
click at [620, 40] on link "Regalos" at bounding box center [613, 37] width 61 height 20
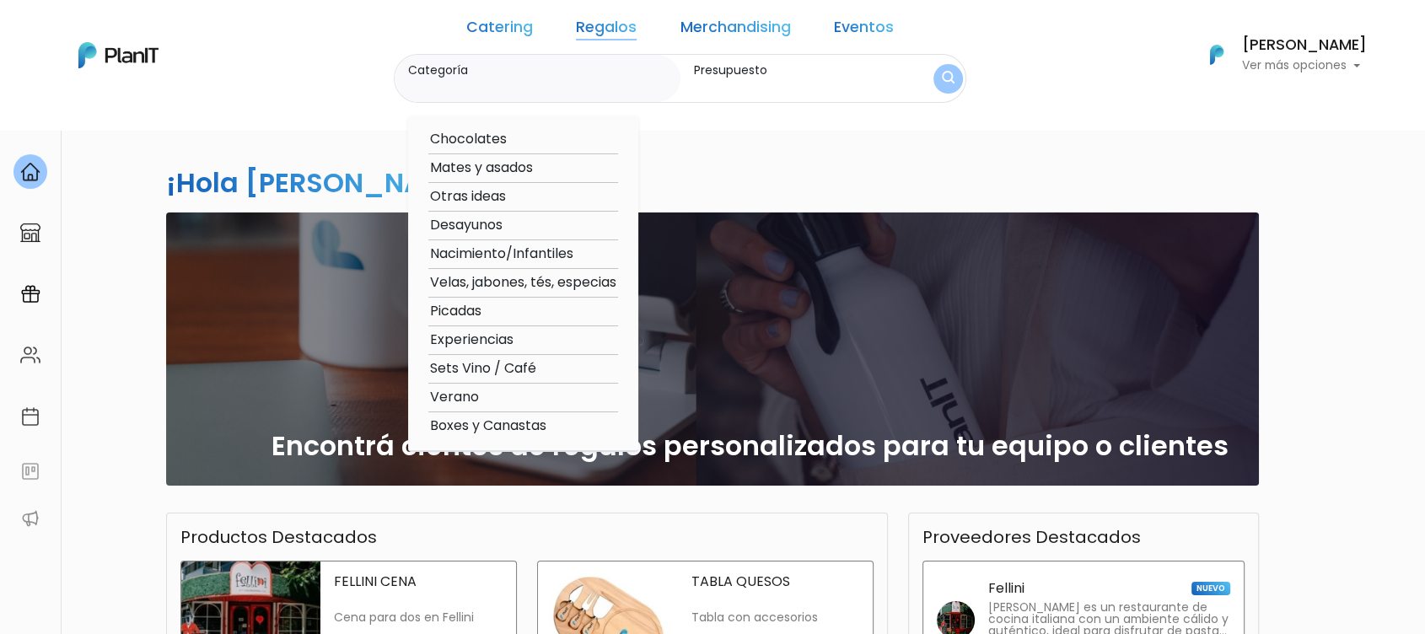
click at [766, 185] on div "¡Hola Sofía Valiente! slide 1 of 1 Encontrá cientos de regalos personalizados p…" at bounding box center [712, 495] width 1113 height 739
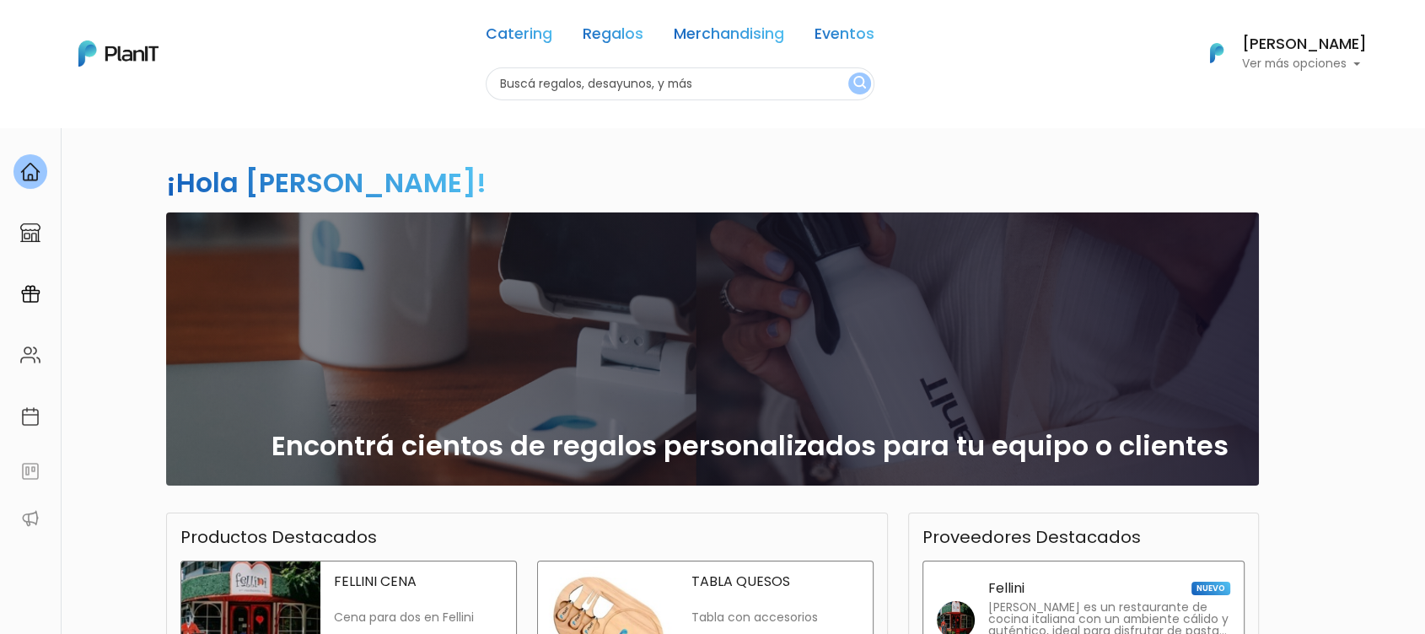
click at [691, 150] on div "¡Hola Sofía Valiente! slide 1 of 1 Encontrá cientos de regalos personalizados p…" at bounding box center [712, 495] width 1113 height 739
click at [754, 41] on link "Merchandising" at bounding box center [729, 37] width 110 height 20
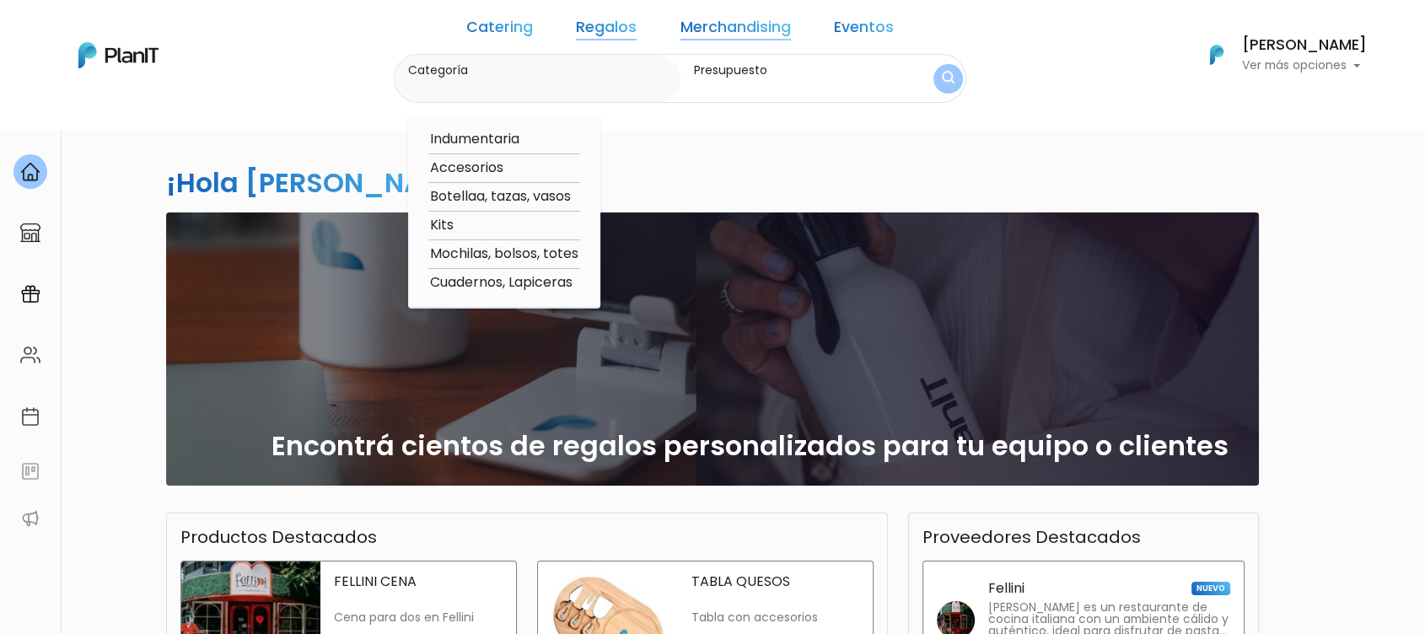
click at [730, 27] on link "Merchandising" at bounding box center [735, 30] width 110 height 20
click at [734, 151] on div "¡Hola Sofía Valiente! slide 1 of 1 Encontrá cientos de regalos personalizados p…" at bounding box center [712, 495] width 1113 height 739
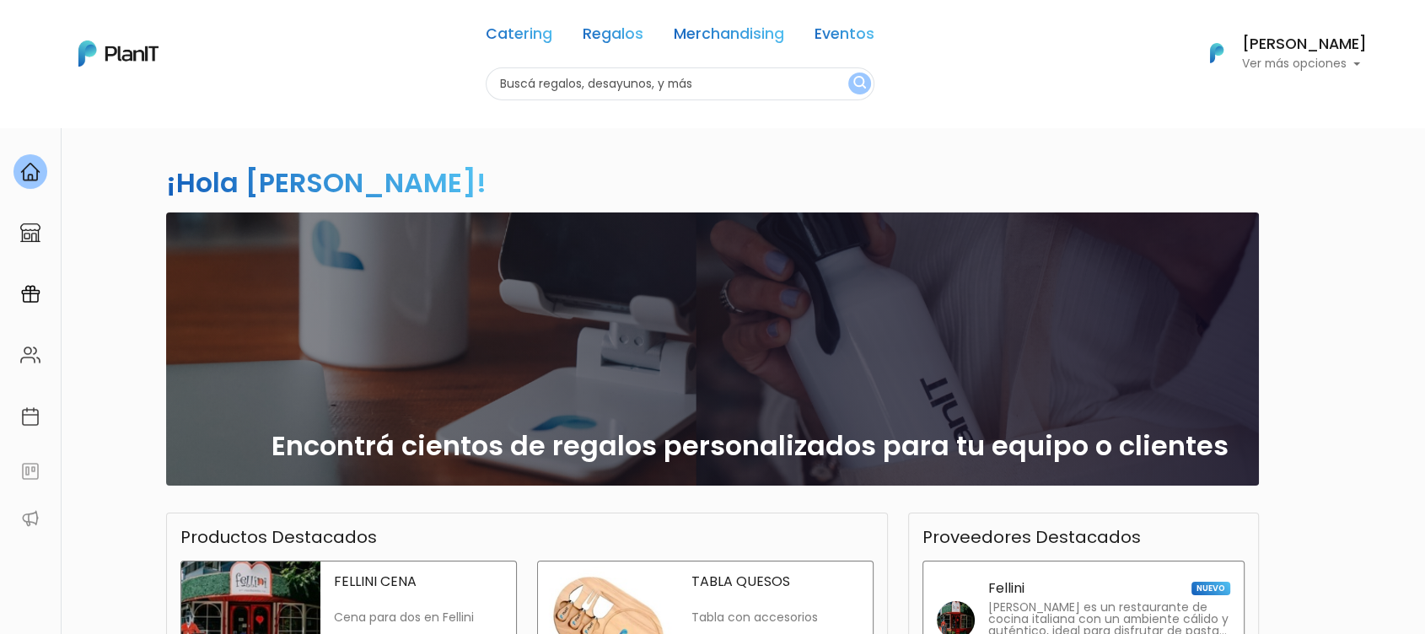
click at [605, 84] on input "text" at bounding box center [680, 83] width 389 height 33
type input "mochila"
click at [848, 73] on button "submit" at bounding box center [859, 84] width 23 height 22
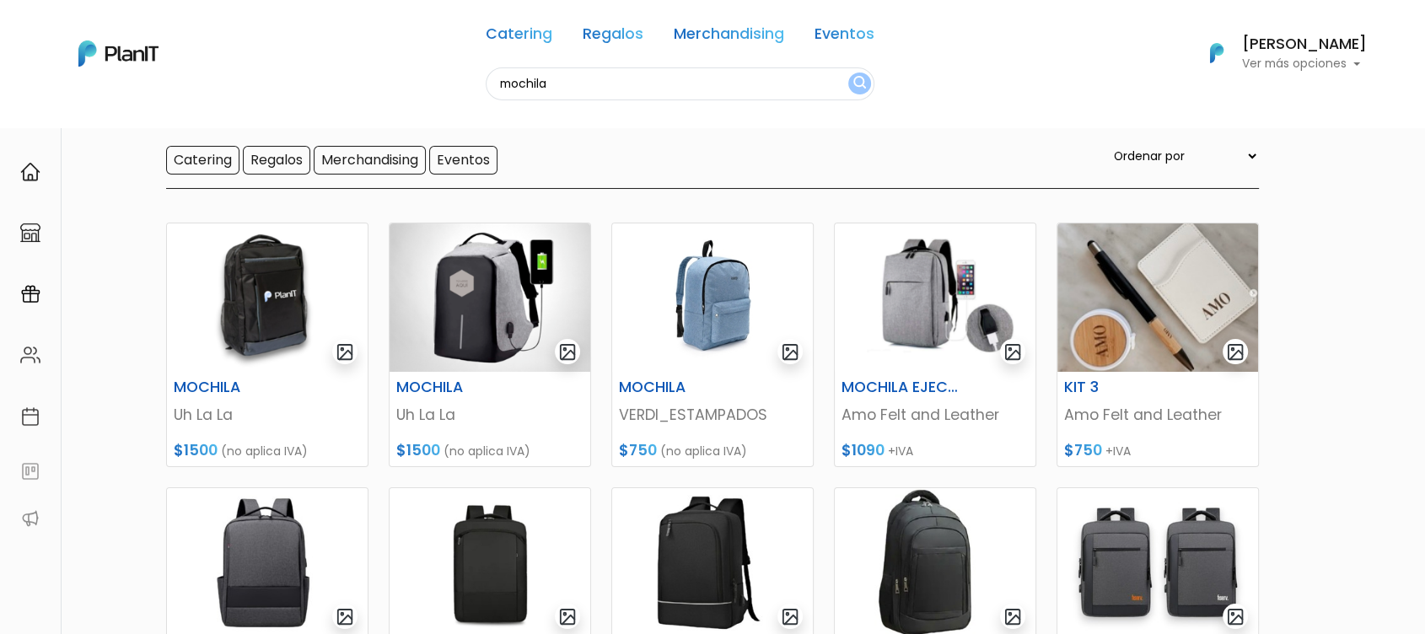
click at [571, 89] on input "mochila" at bounding box center [680, 83] width 389 height 33
type input "uh la la"
click at [848, 73] on button "submit" at bounding box center [859, 84] width 23 height 22
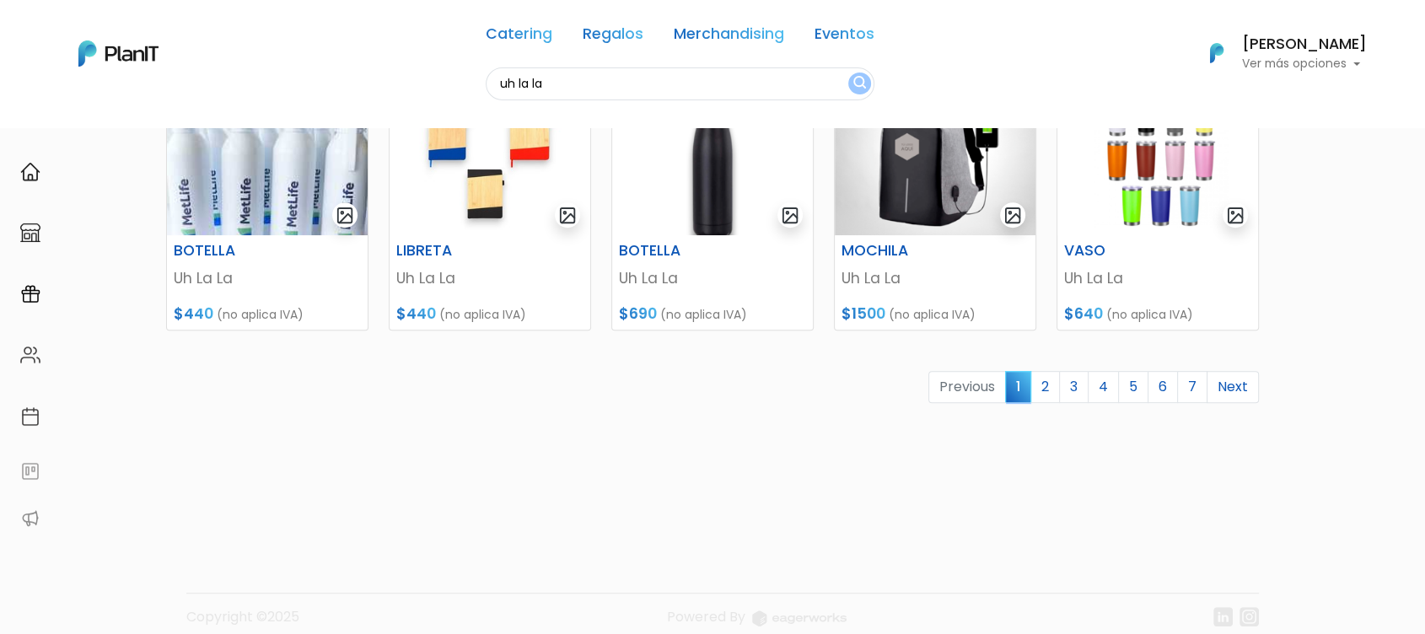
scroll to position [769, 0]
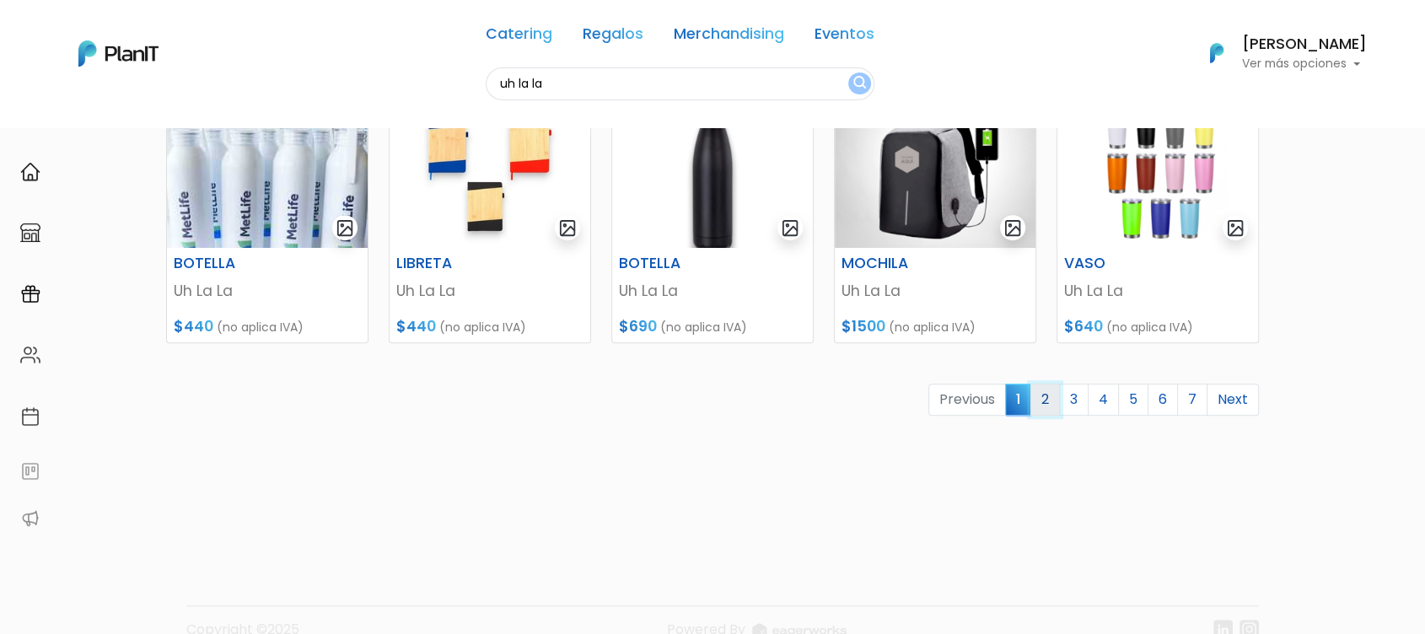
click at [1046, 393] on link "2" at bounding box center [1045, 400] width 30 height 32
